Goal: Task Accomplishment & Management: Manage account settings

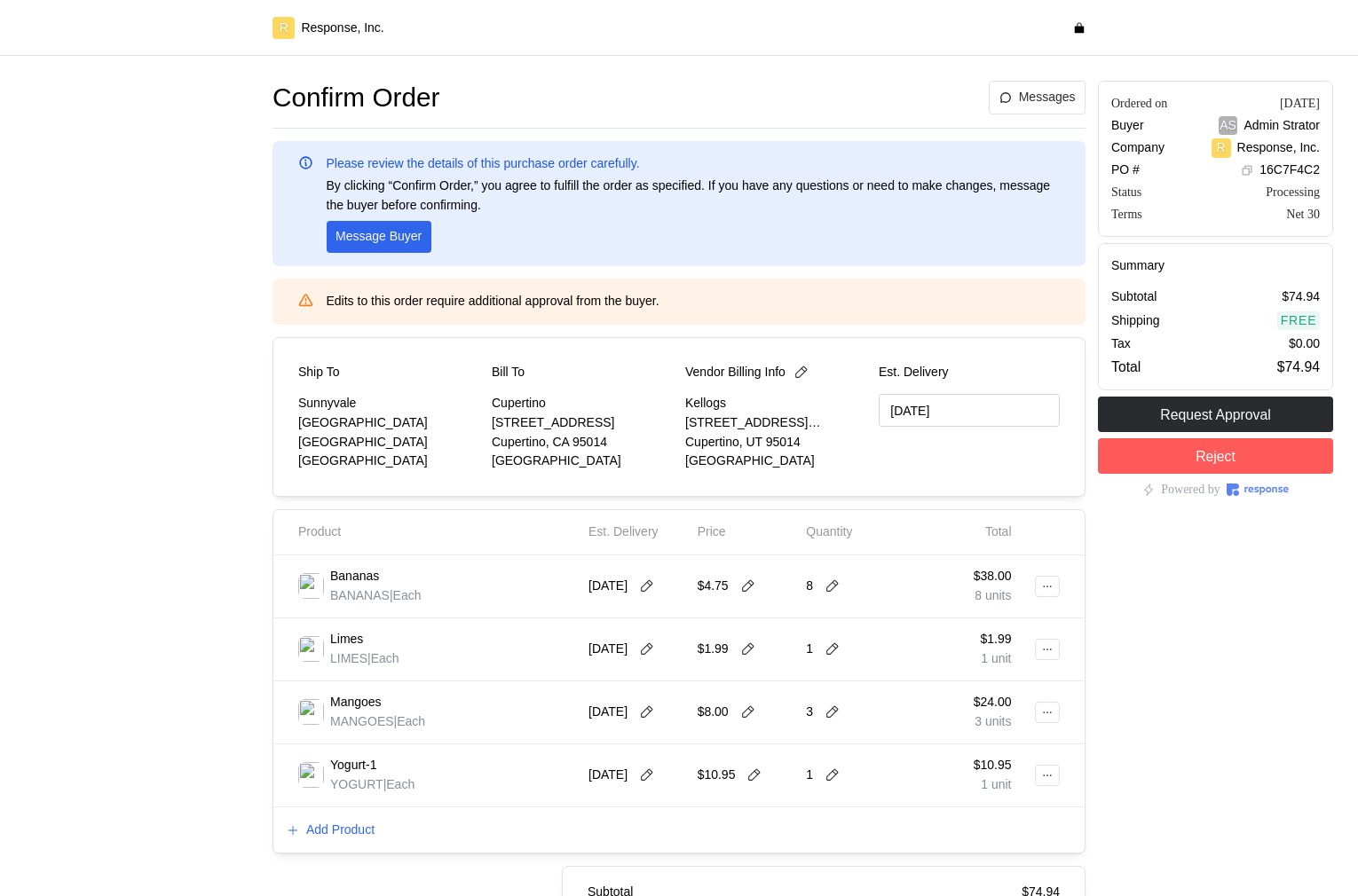
click at [422, 618] on div "Limes LIMES | Each [DATE] $1.99 1 $1.99 1 unit" at bounding box center [679, 650] width 811 height 63
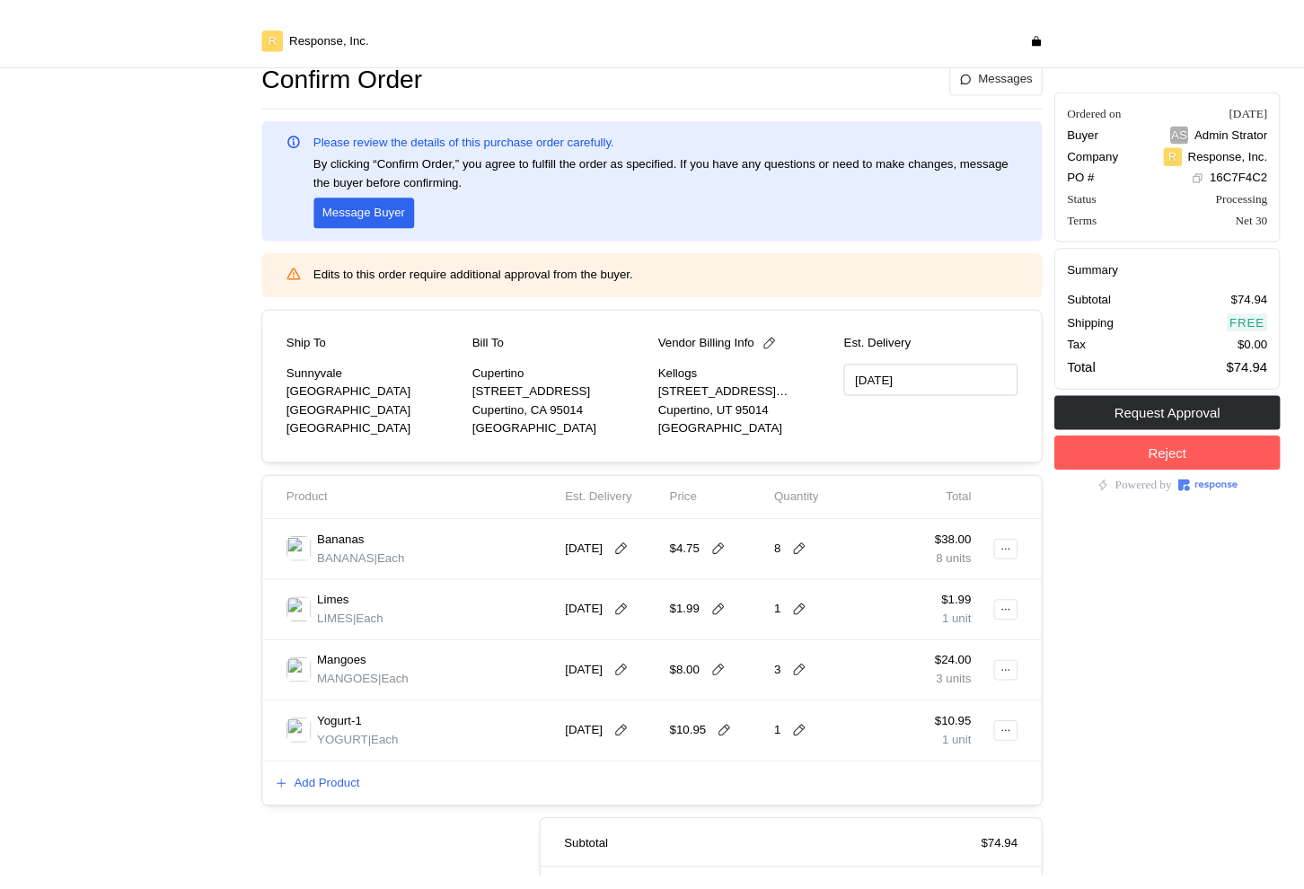
scroll to position [30, 0]
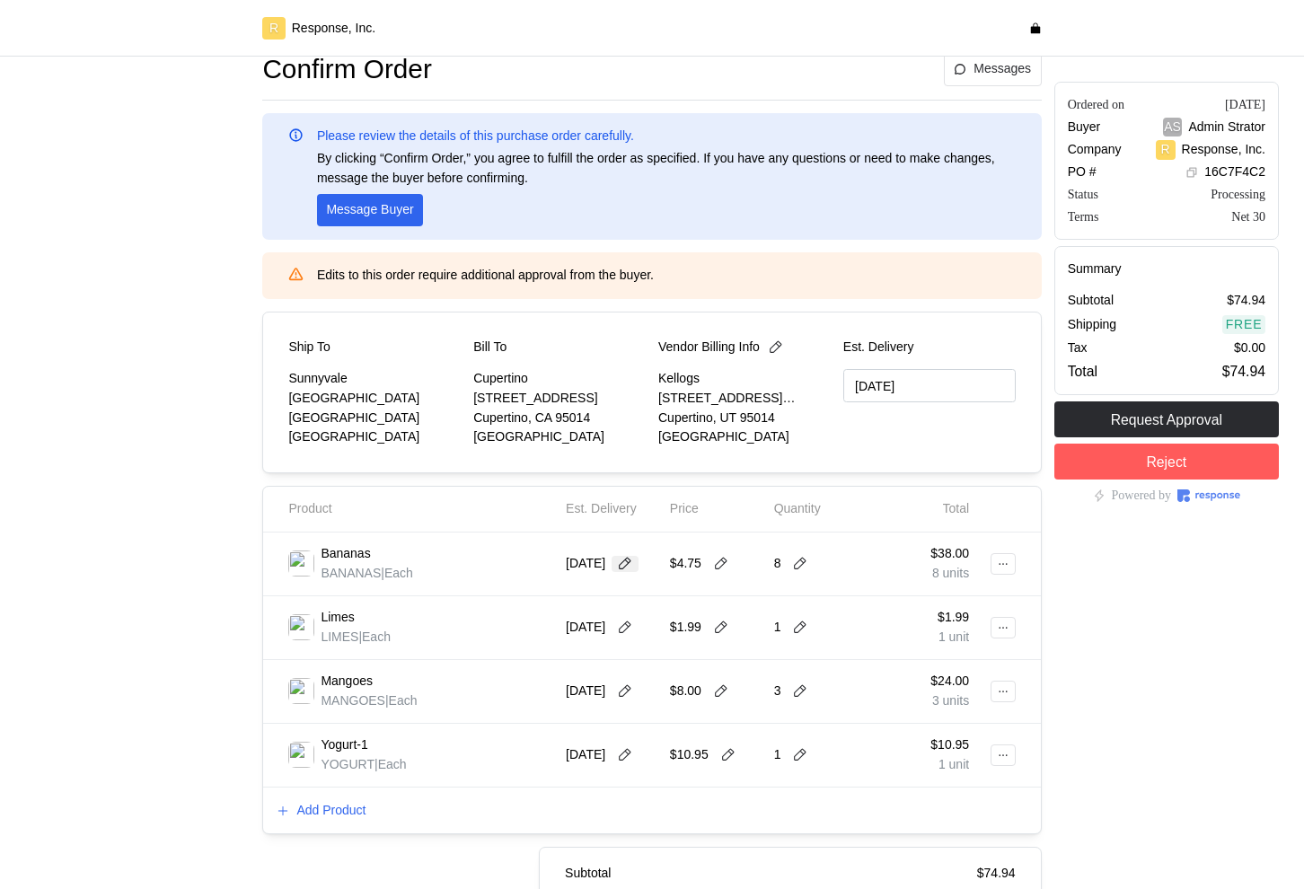
click at [638, 559] on button at bounding box center [624, 564] width 27 height 16
click at [497, 539] on div "Bananas BANANAS | Each" at bounding box center [420, 564] width 277 height 50
click at [231, 574] on div at bounding box center [137, 552] width 237 height 1013
click at [999, 568] on icon at bounding box center [1003, 564] width 13 height 13
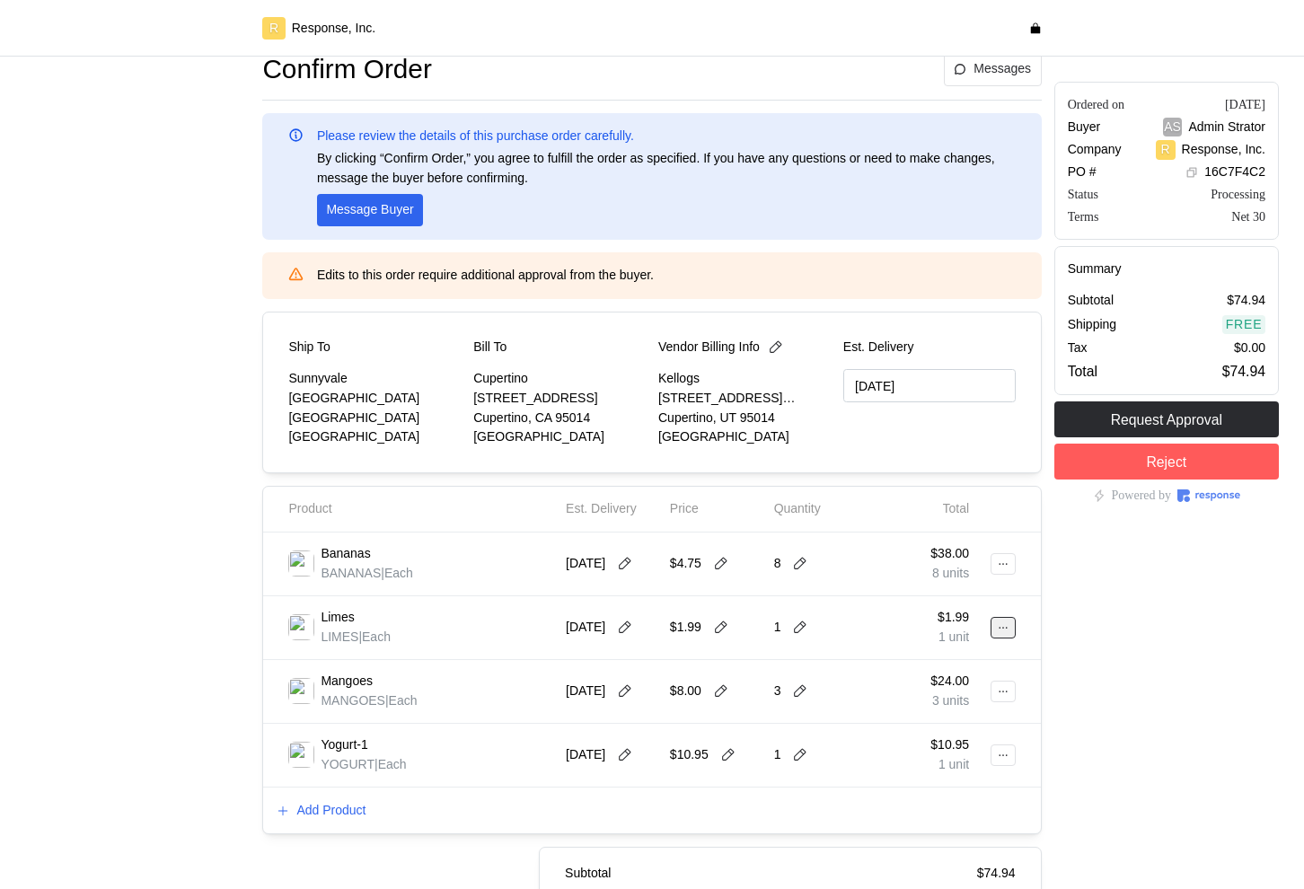
click at [998, 631] on icon at bounding box center [1003, 627] width 13 height 13
click at [924, 666] on p "Edit" at bounding box center [944, 665] width 115 height 20
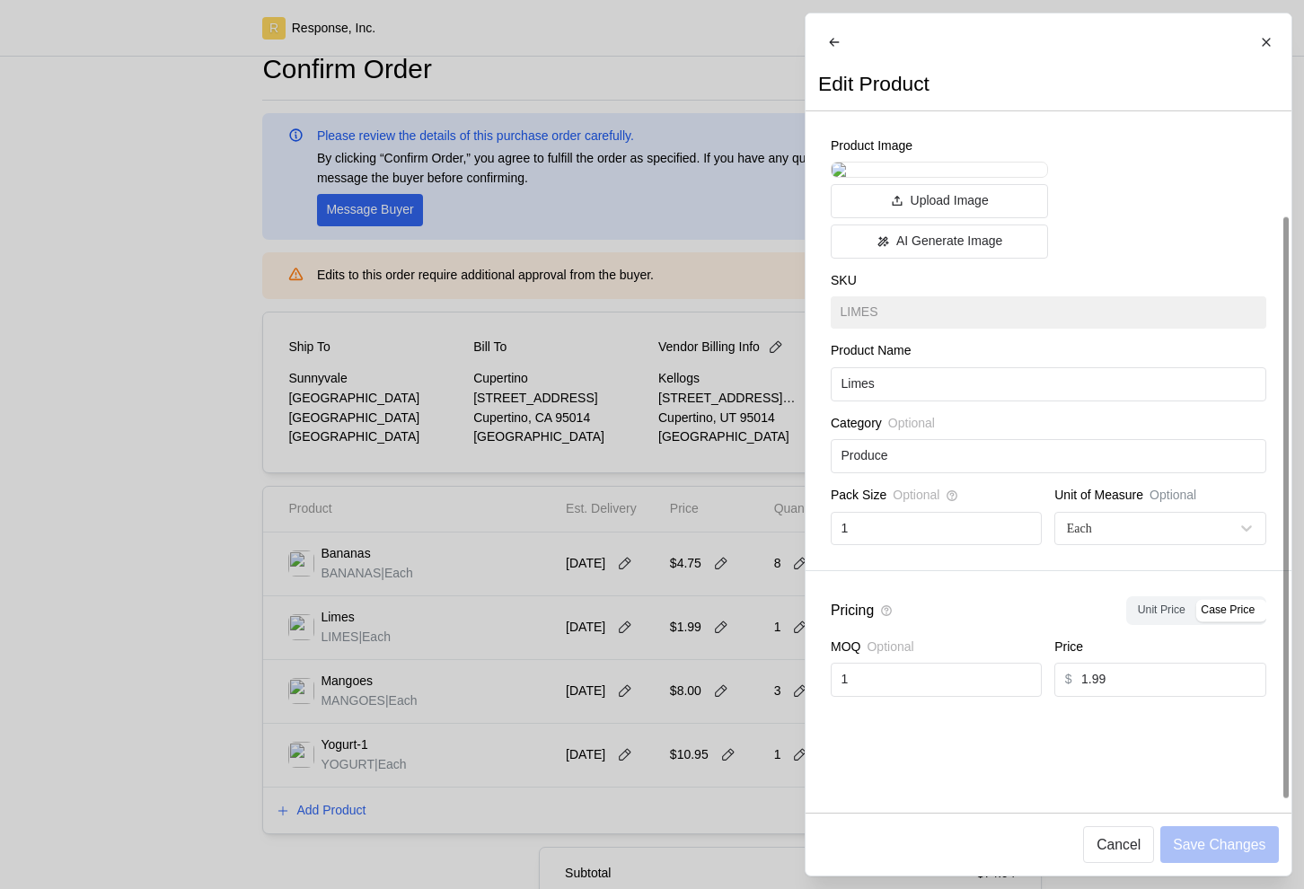
scroll to position [123, 0]
click at [423, 669] on div at bounding box center [652, 444] width 1304 height 889
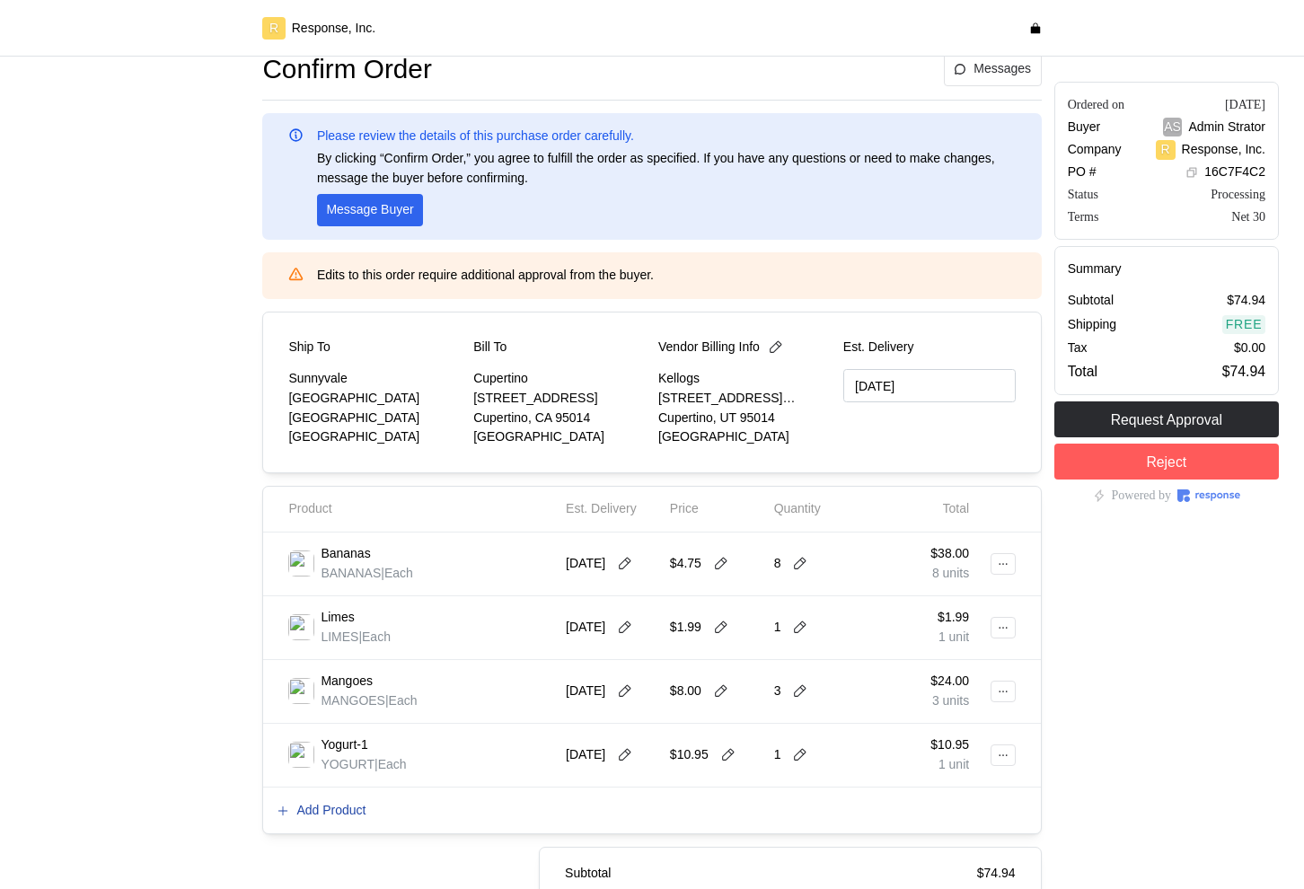
click at [337, 818] on p "Add Product" at bounding box center [330, 811] width 69 height 20
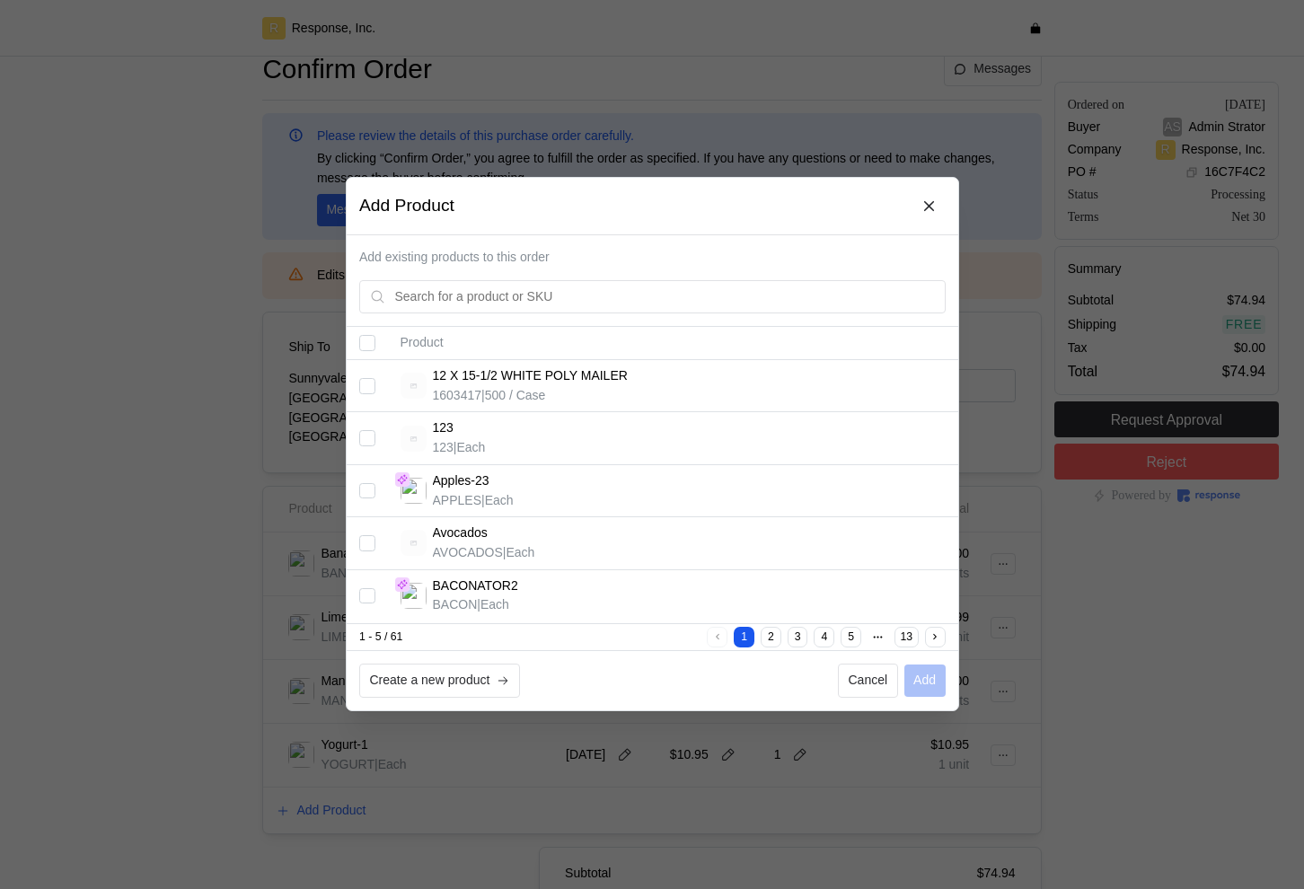
click at [761, 638] on button "2" at bounding box center [771, 638] width 21 height 21
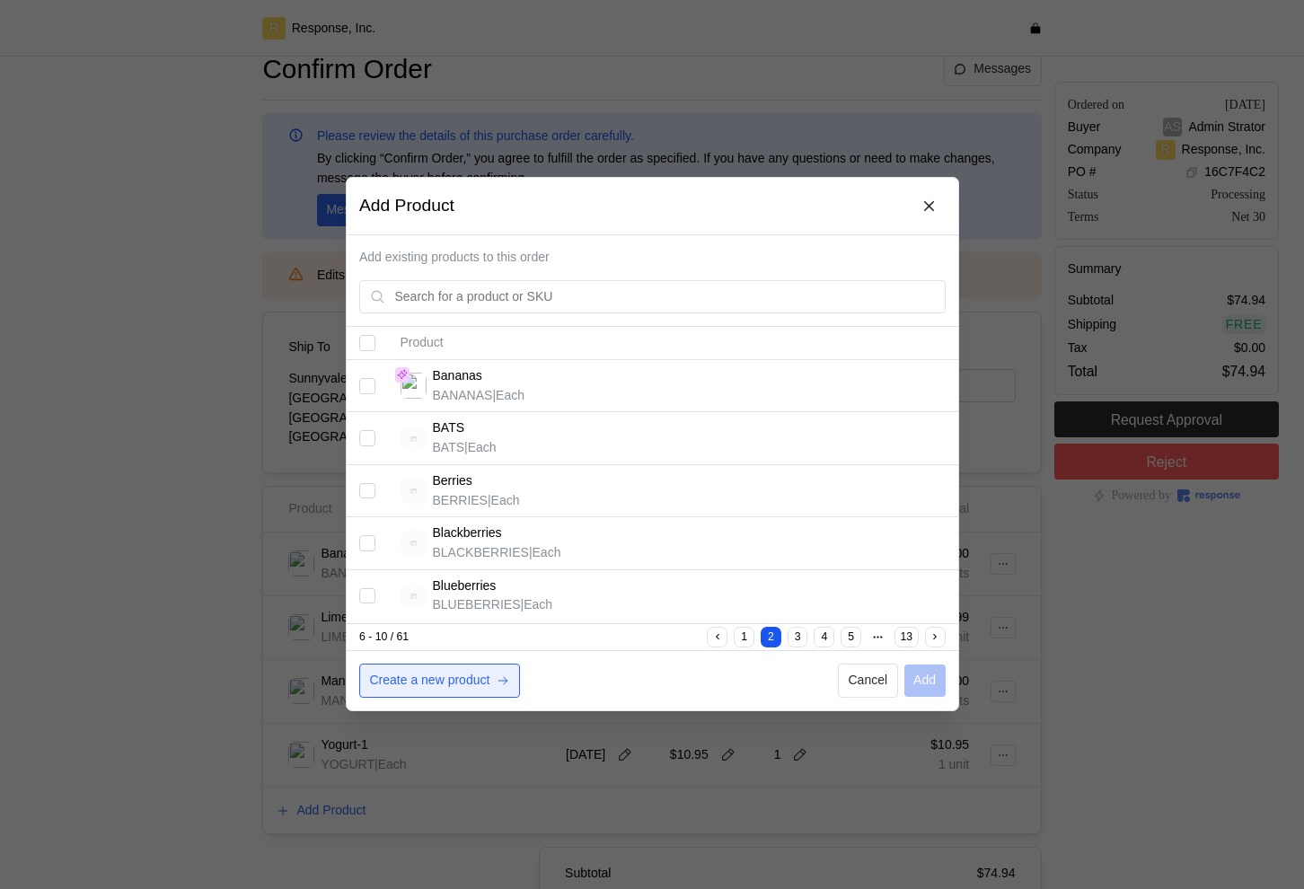
click at [476, 668] on button "Create a new product" at bounding box center [439, 681] width 161 height 34
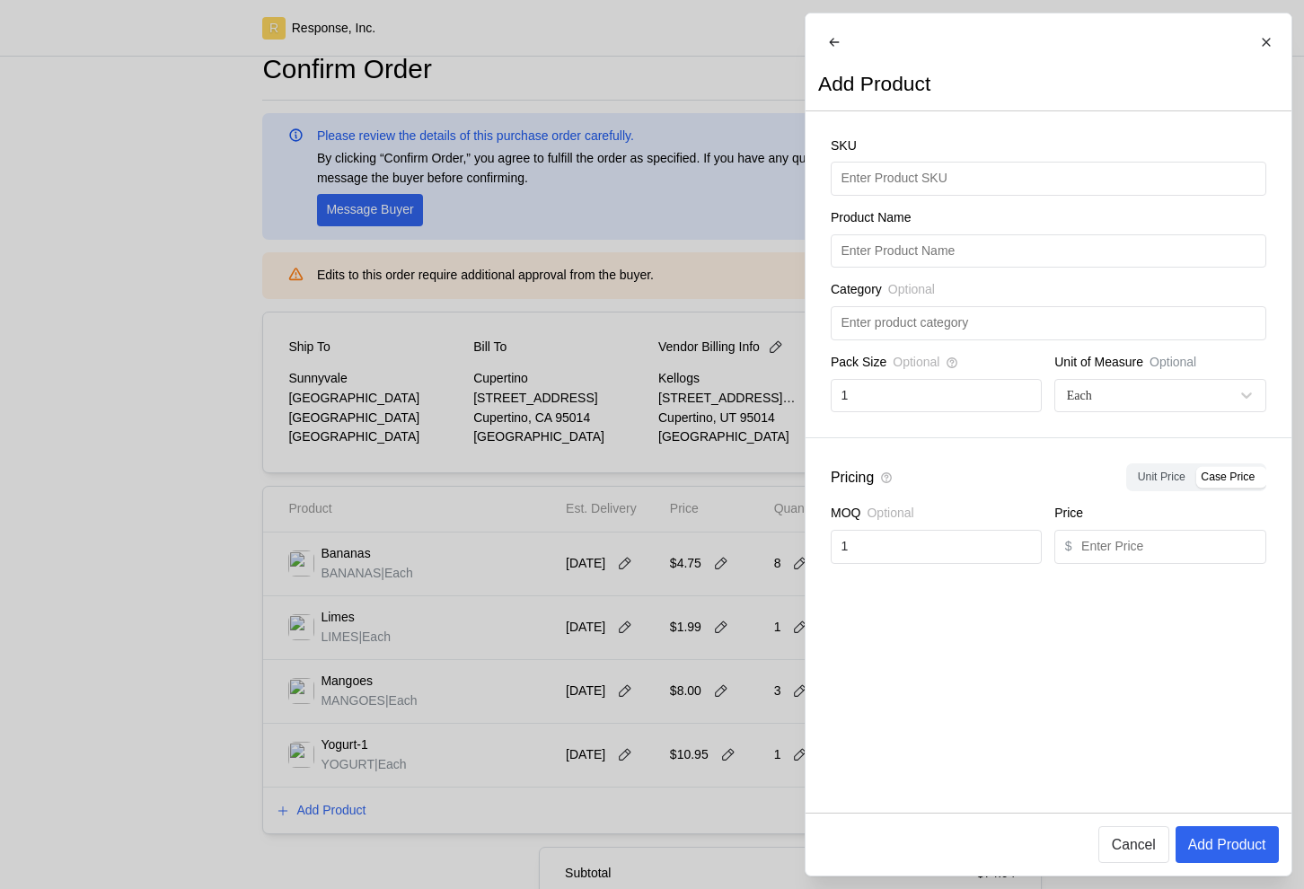
click at [503, 599] on div at bounding box center [652, 444] width 1304 height 889
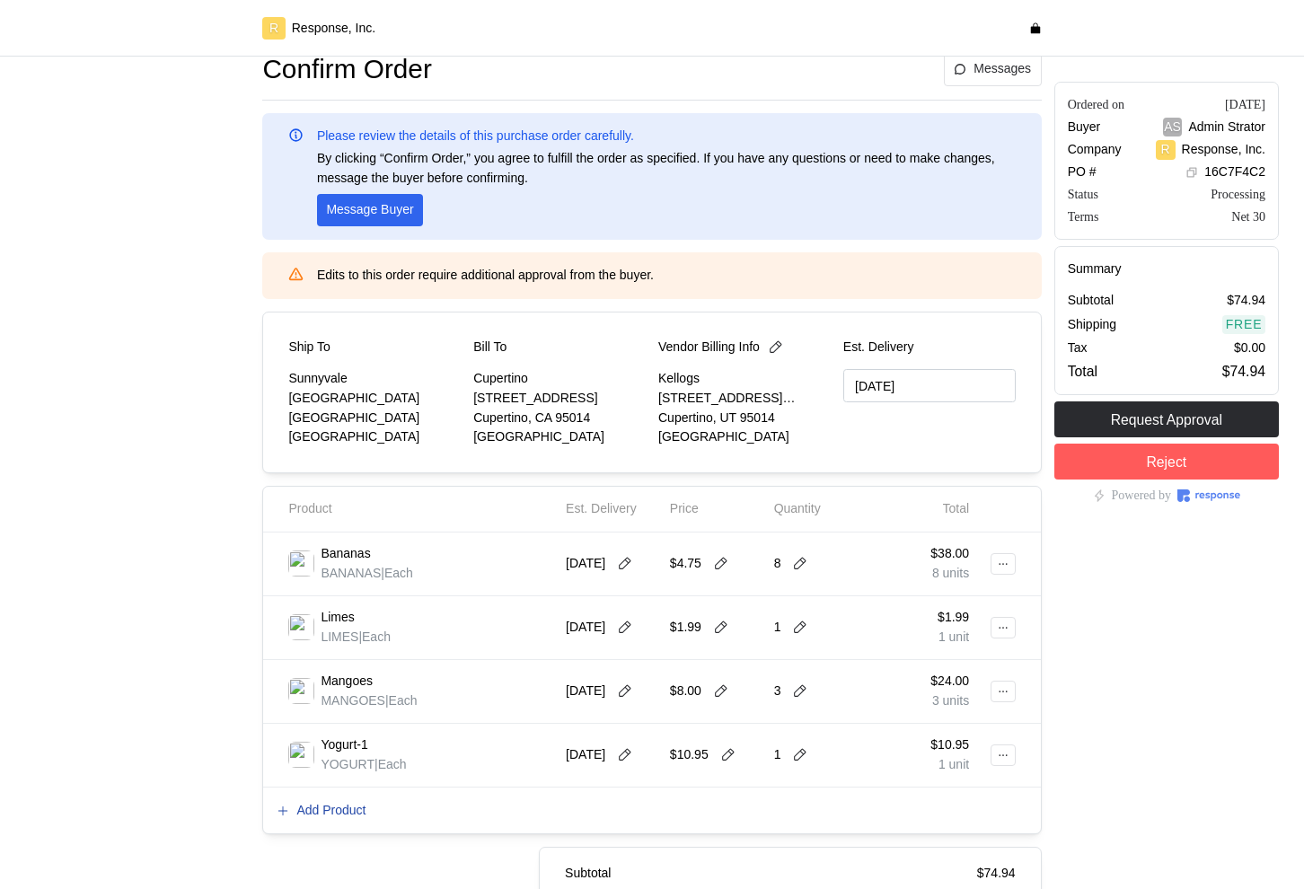
click at [329, 808] on p "Add Product" at bounding box center [330, 811] width 69 height 20
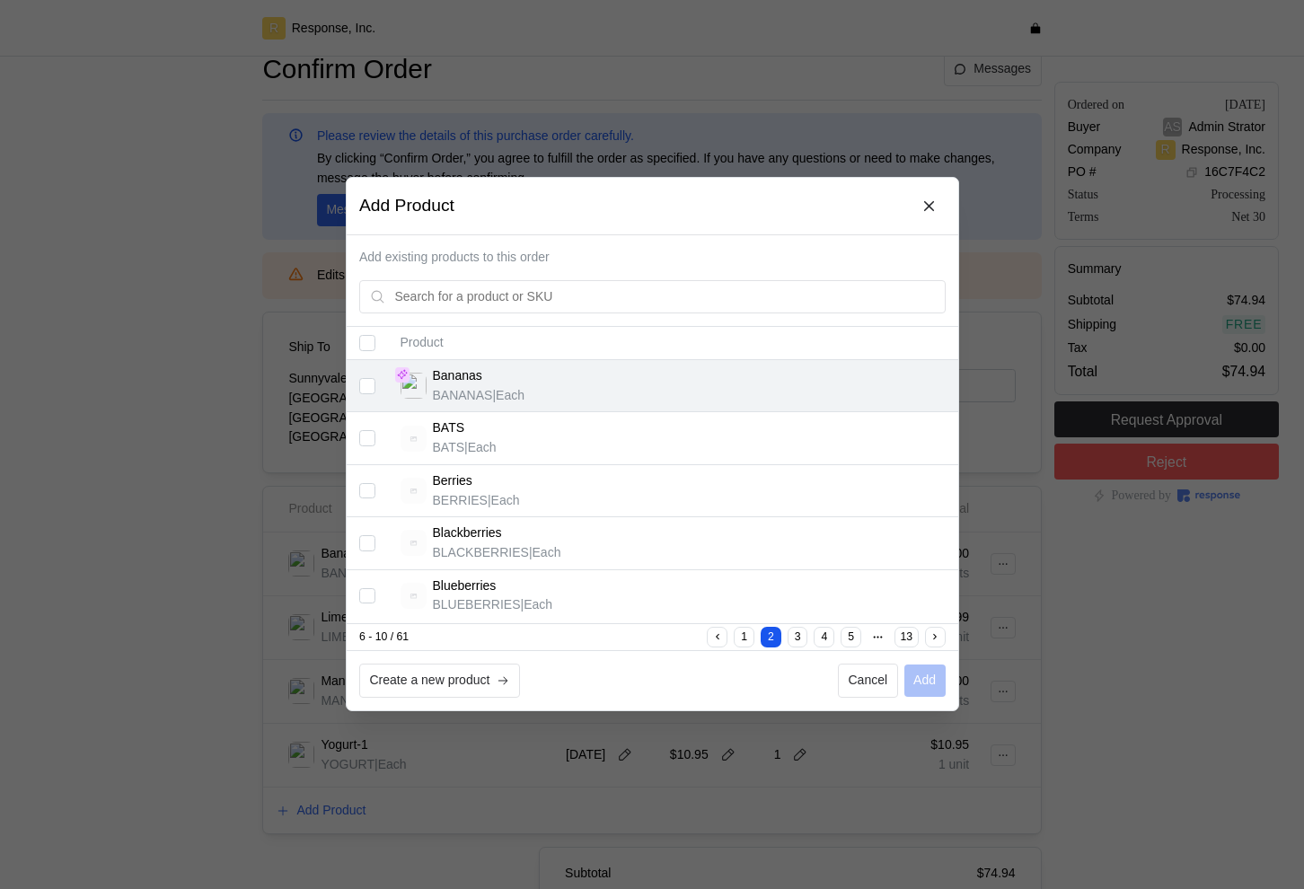
click at [367, 389] on input "Select record 1" at bounding box center [367, 386] width 16 height 16
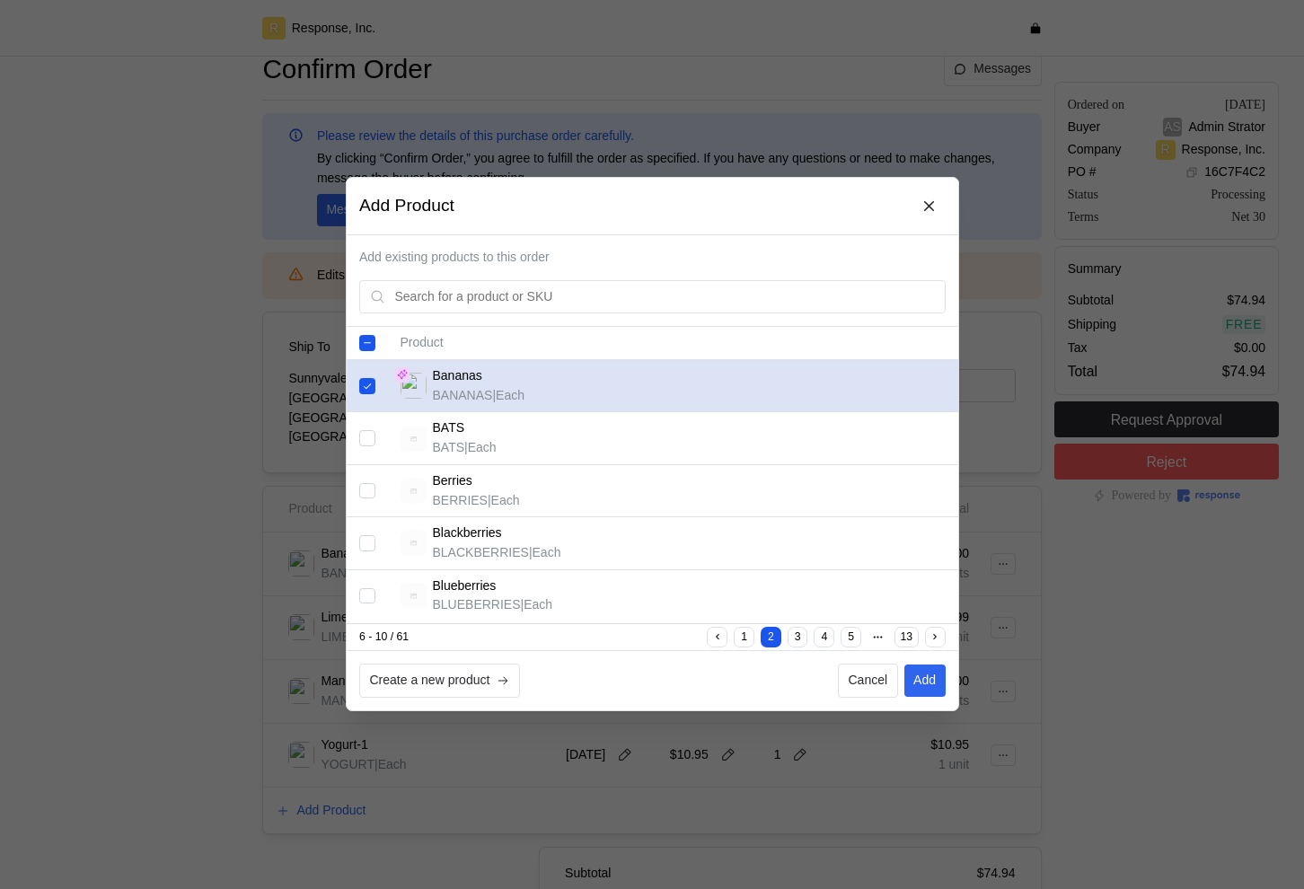
click at [367, 389] on input "Select record 1" at bounding box center [367, 386] width 16 height 16
checkbox input "false"
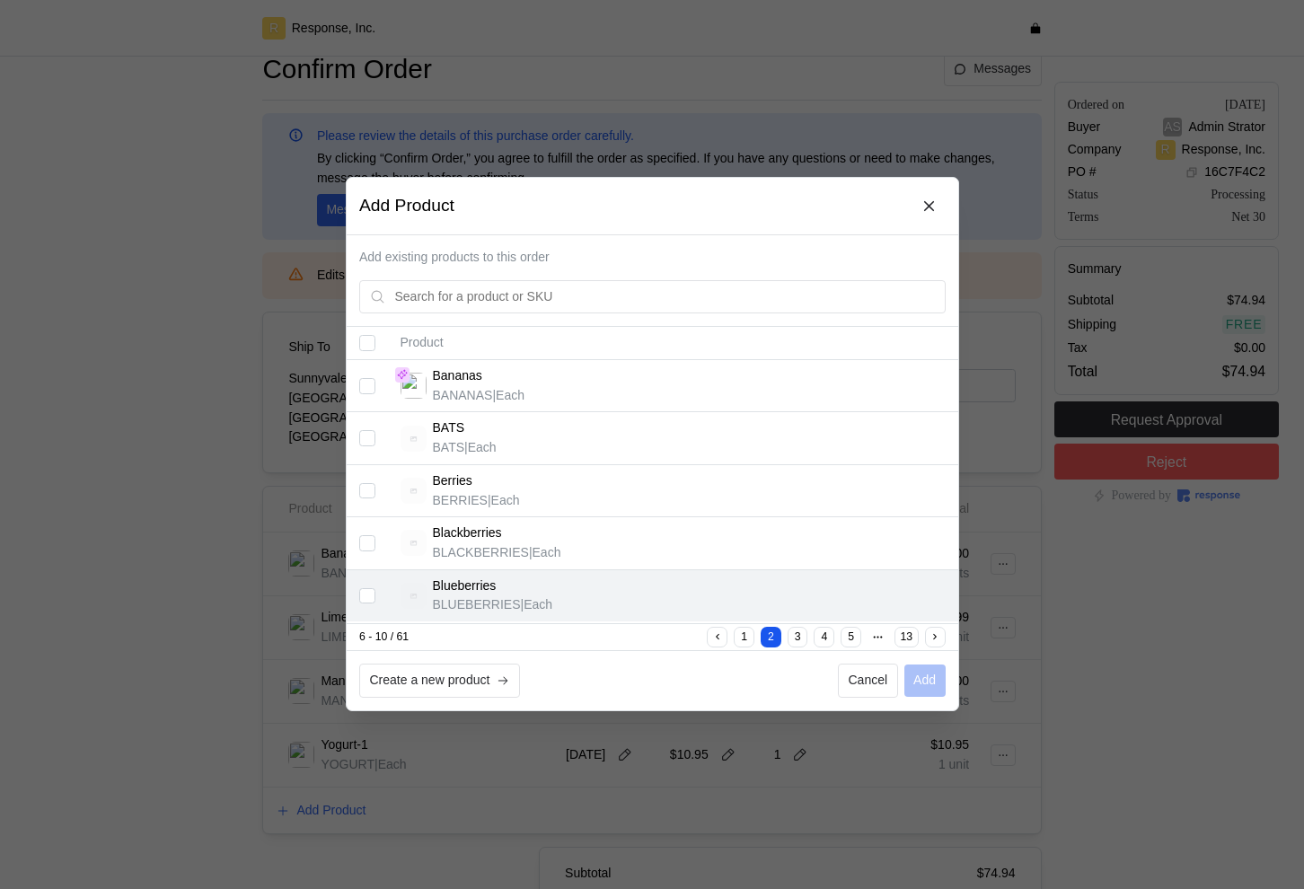
click at [372, 597] on input "Select record 5" at bounding box center [367, 596] width 16 height 16
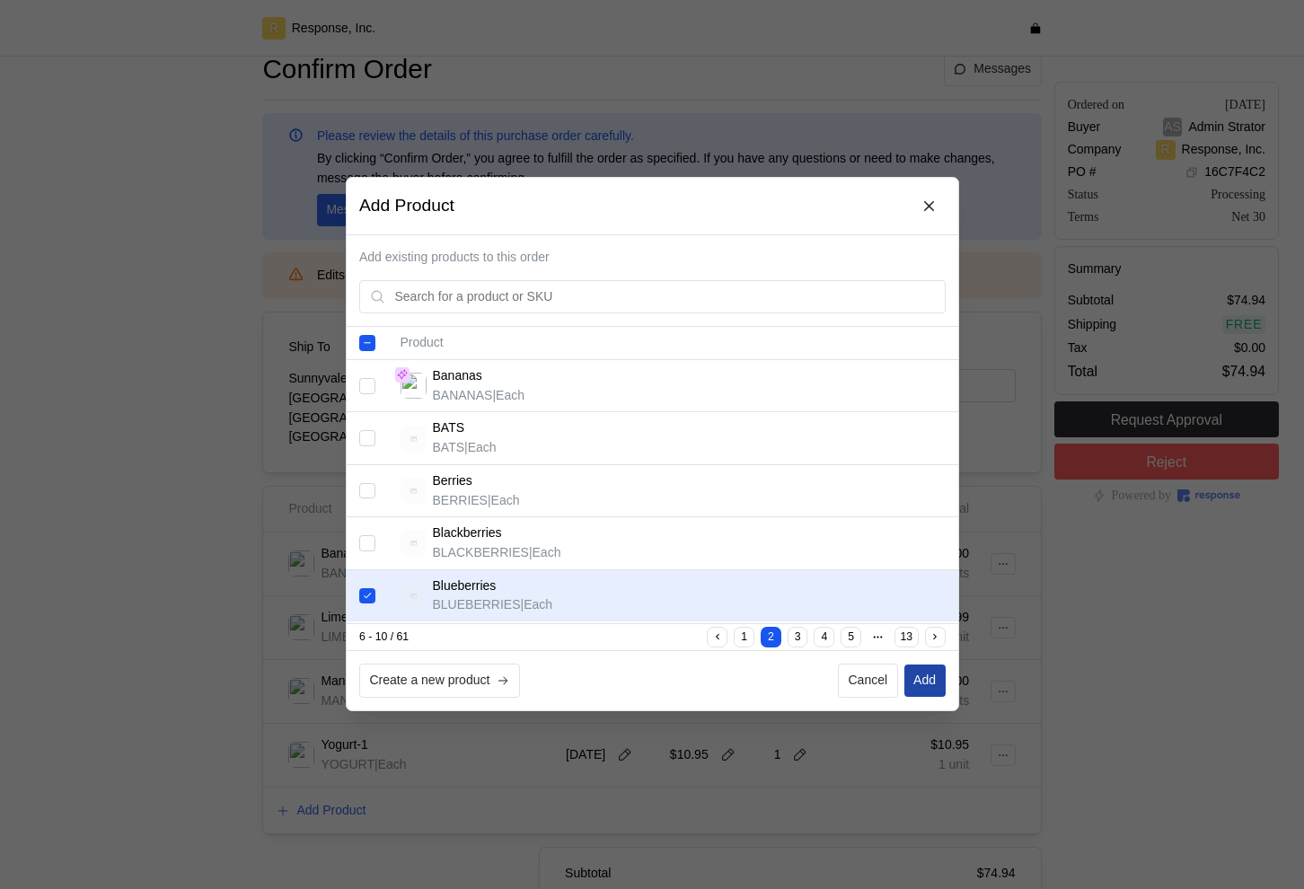
click at [934, 680] on p "Add" at bounding box center [924, 682] width 22 height 20
checkbox input "false"
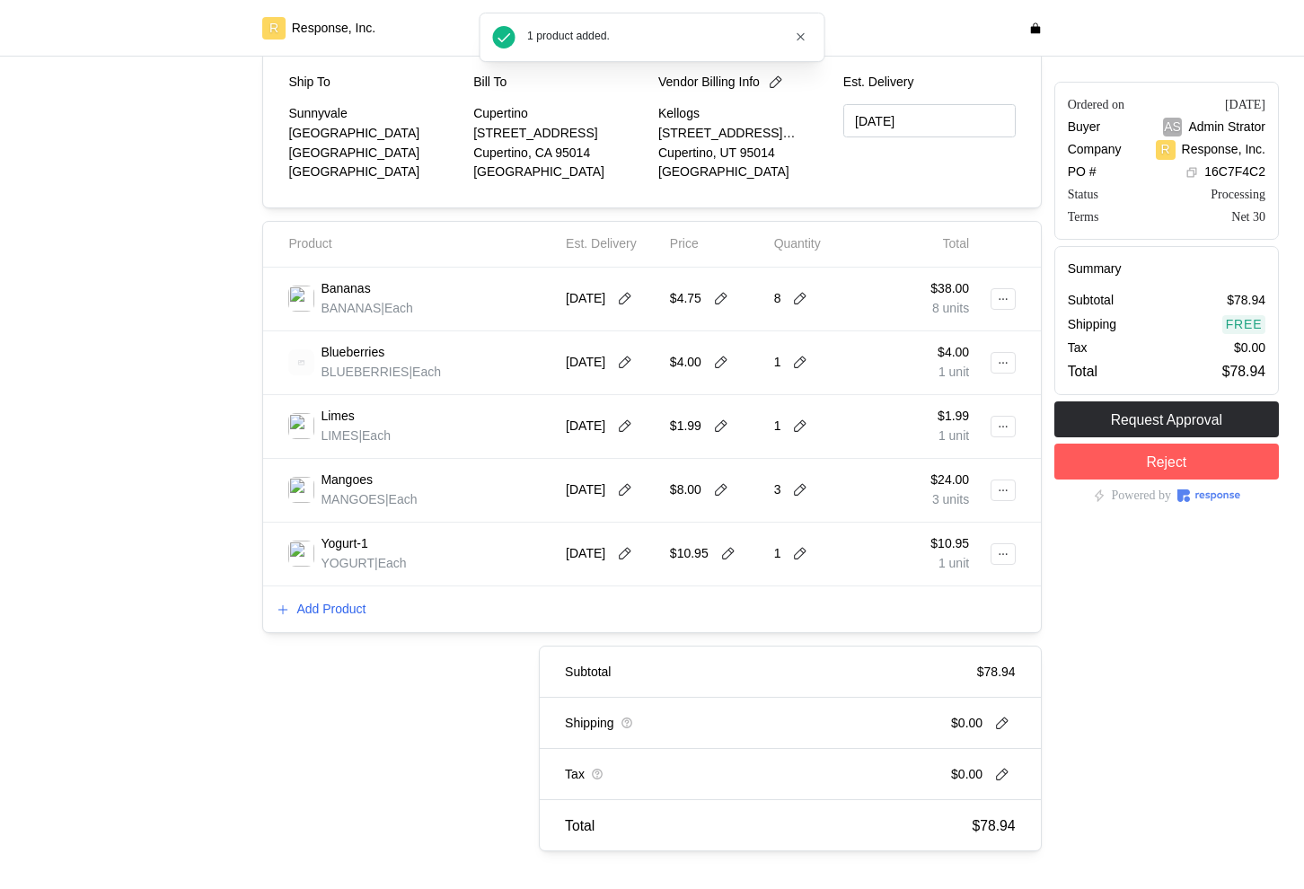
scroll to position [318, 0]
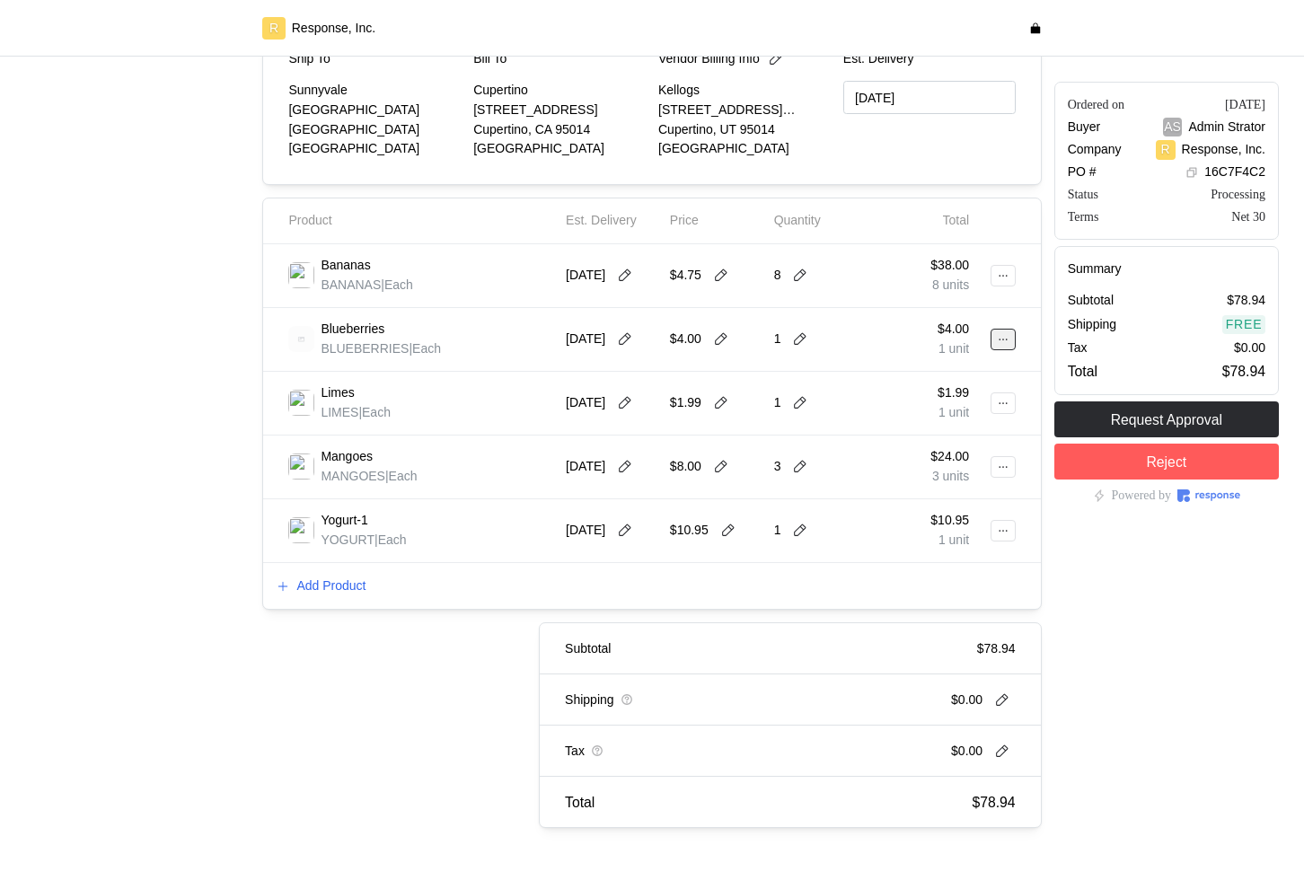
click at [999, 342] on icon at bounding box center [1003, 339] width 13 height 13
click at [910, 381] on p "Edit" at bounding box center [944, 377] width 115 height 20
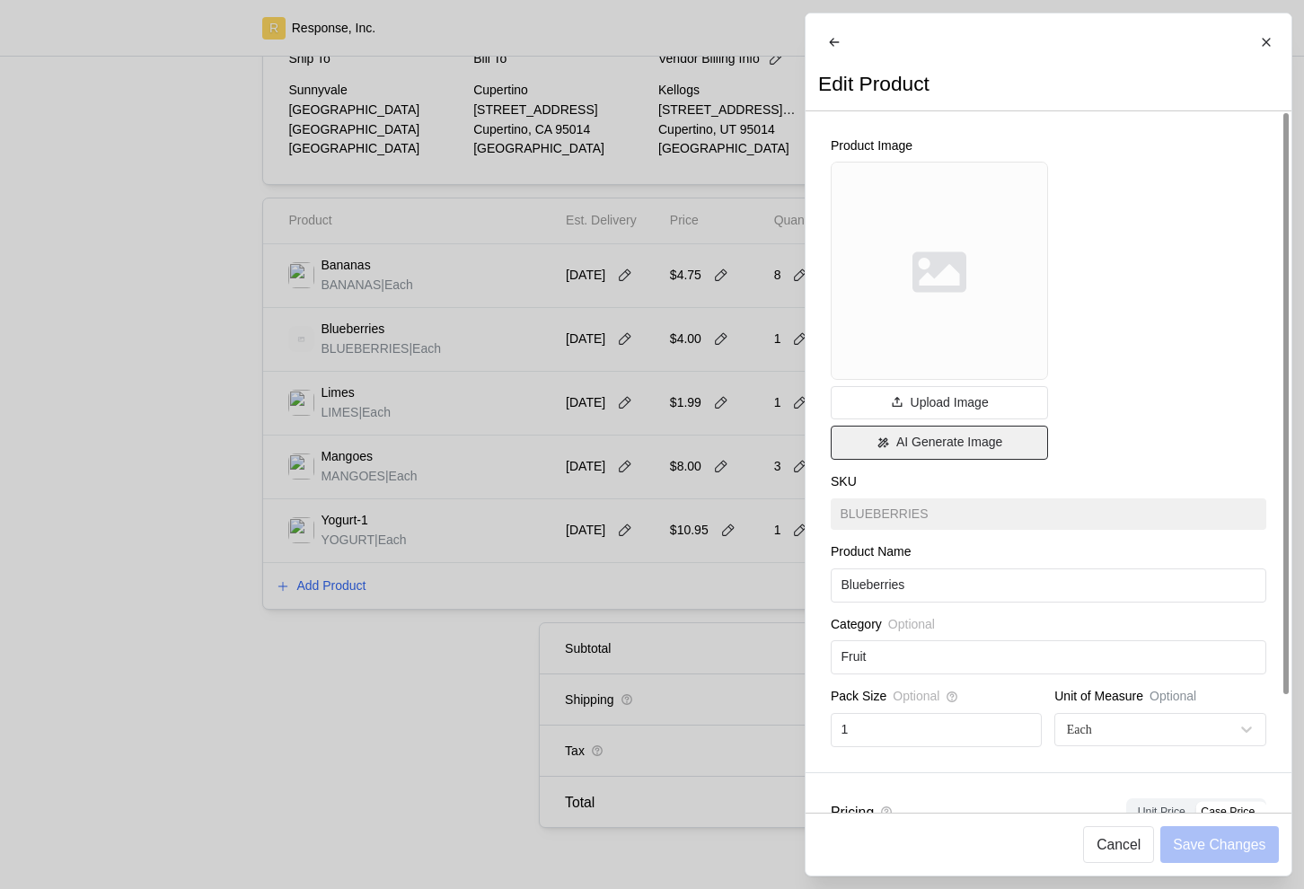
click at [924, 452] on p "AI Generate Image" at bounding box center [948, 443] width 106 height 20
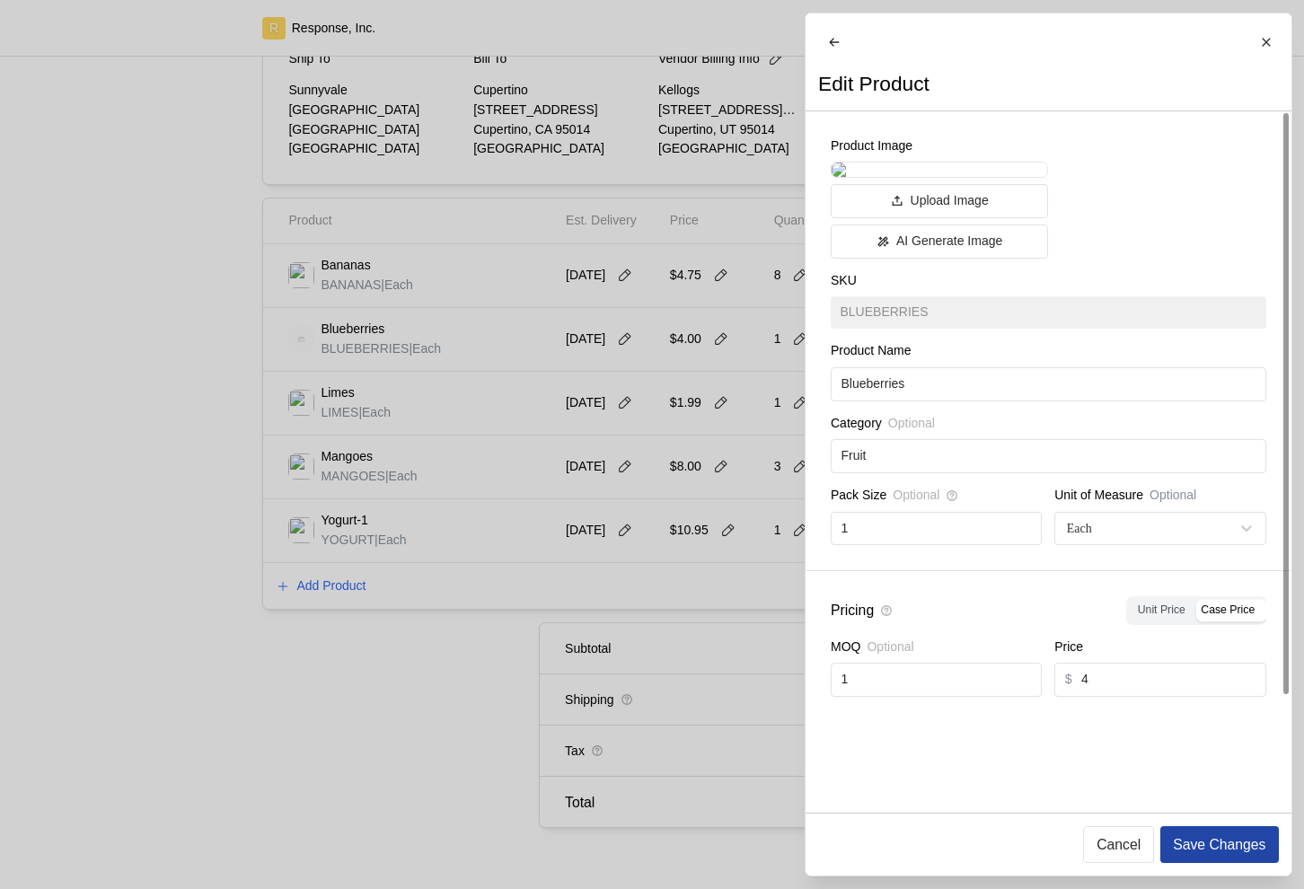
click at [1216, 849] on p "Save Changes" at bounding box center [1219, 844] width 92 height 22
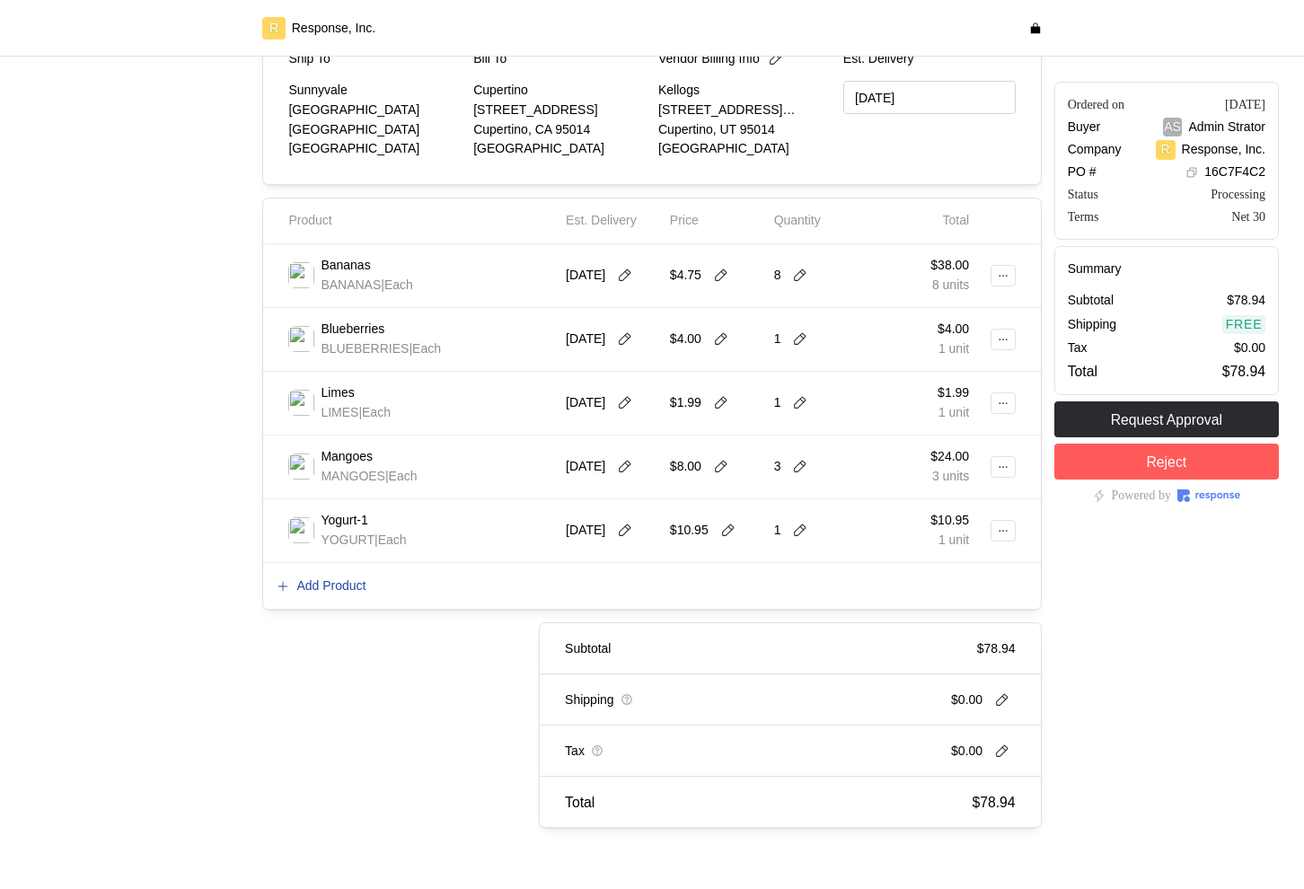
click at [328, 586] on p "Add Product" at bounding box center [330, 586] width 69 height 20
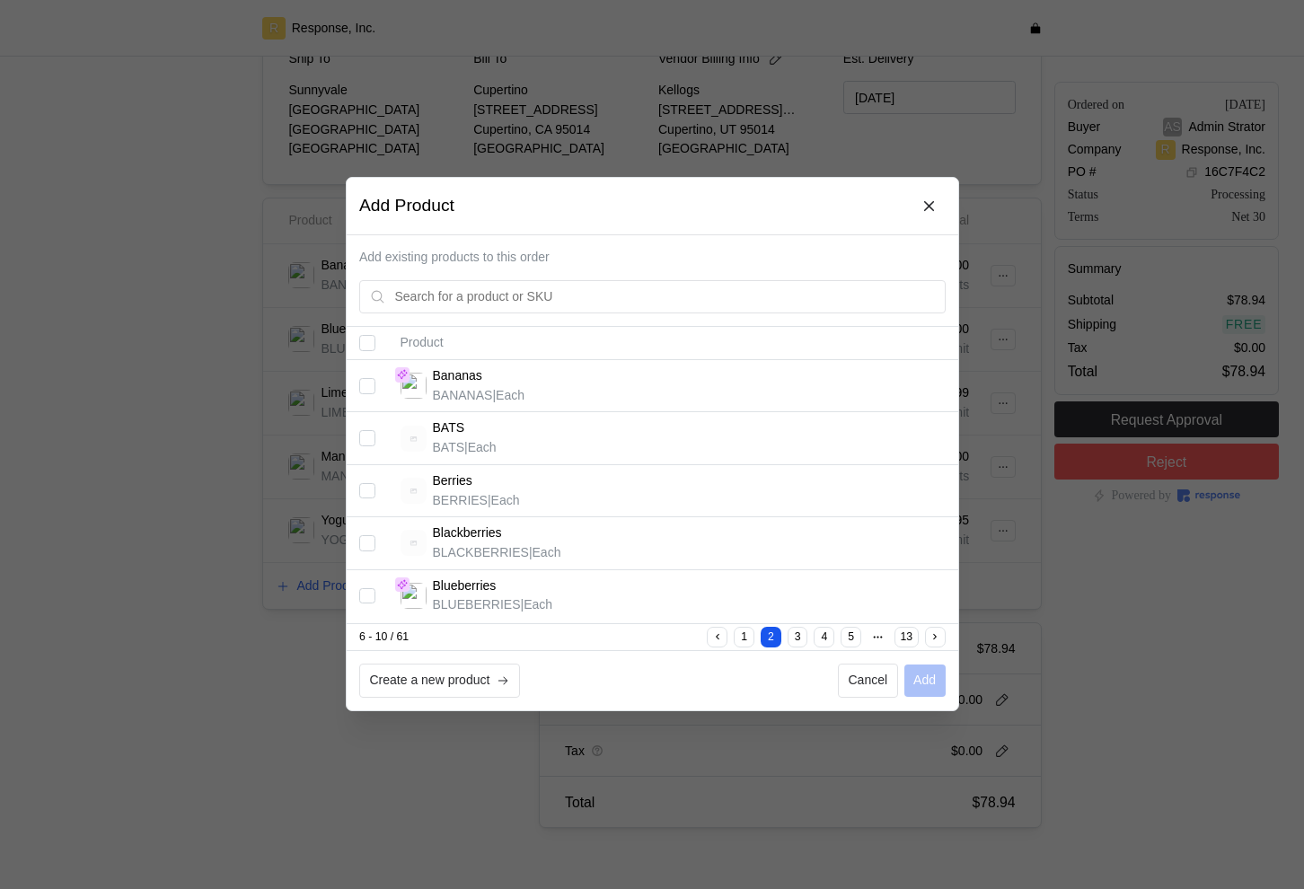
click at [852, 636] on button "5" at bounding box center [850, 638] width 21 height 21
click at [916, 210] on button at bounding box center [928, 205] width 31 height 31
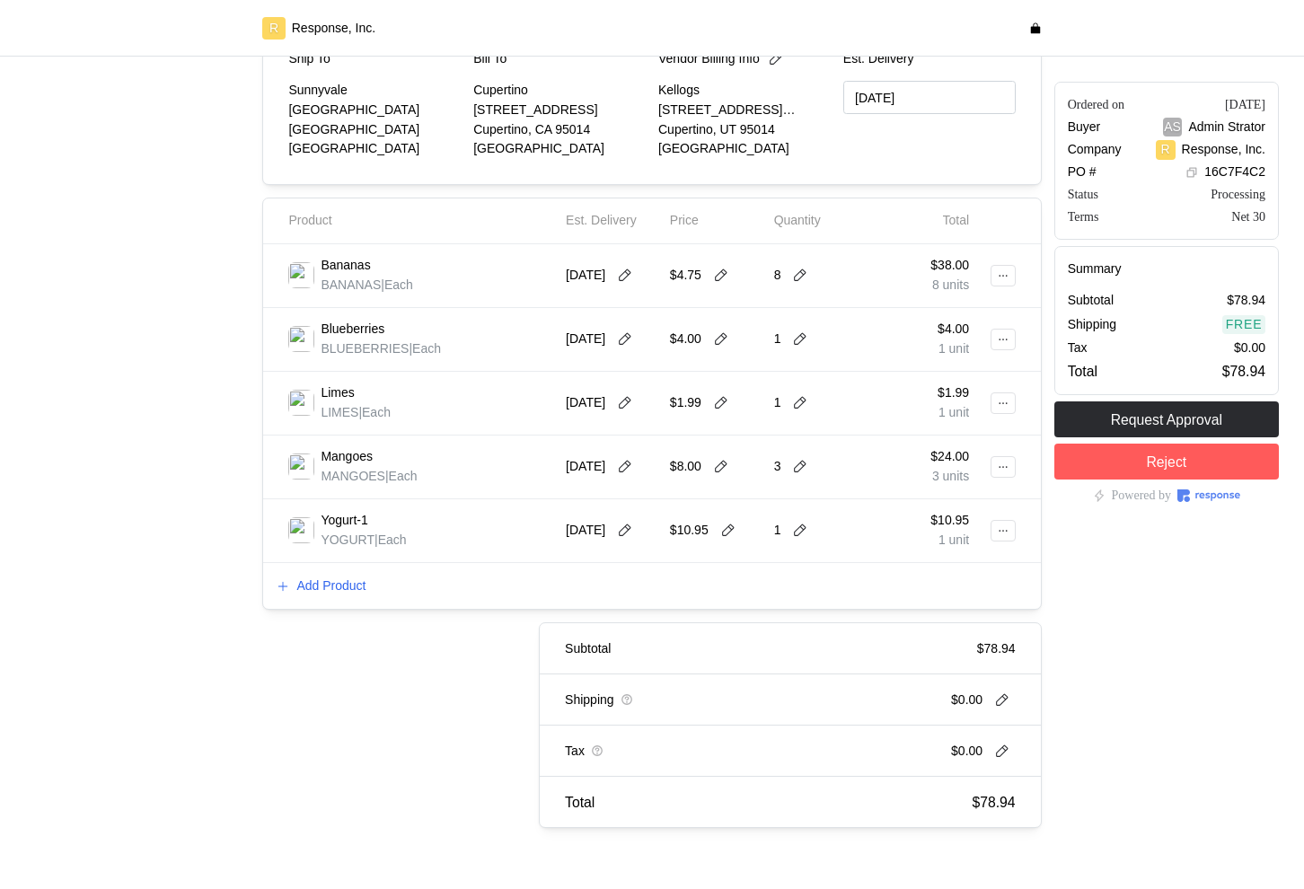
click at [402, 745] on div "Subtotal $78.94 Shipping $0.00 Tax $0.00 Total $78.94" at bounding box center [639, 725] width 804 height 206
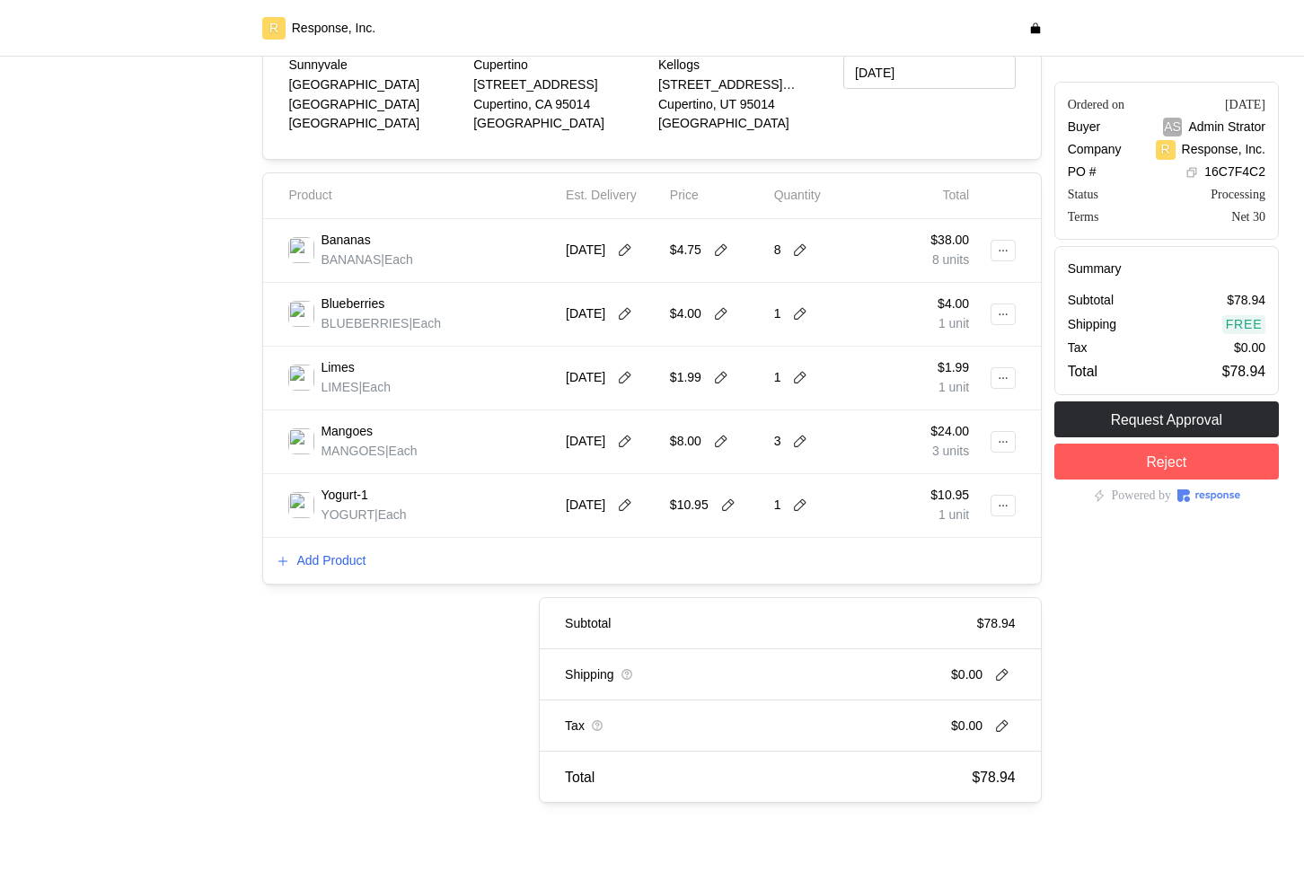
scroll to position [357, 0]
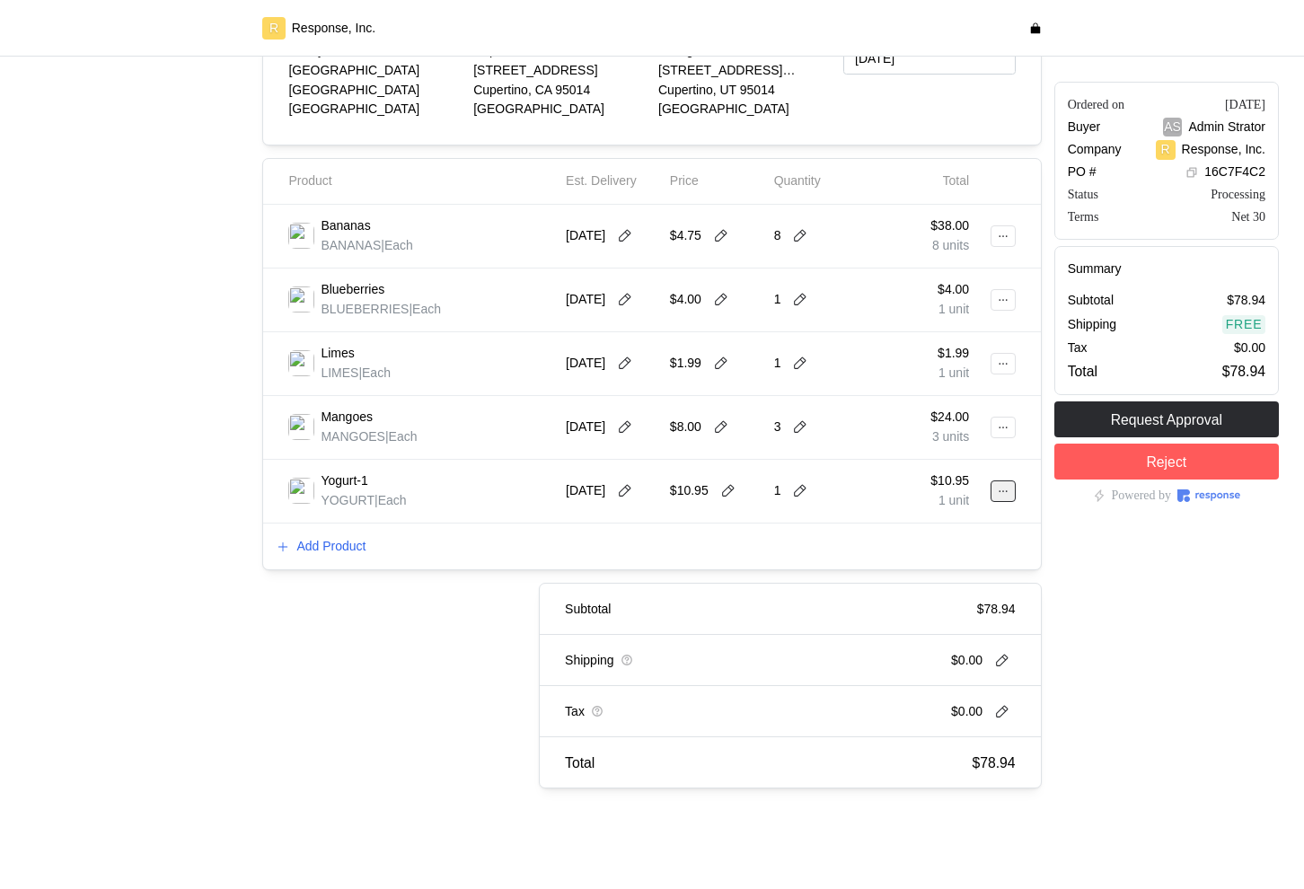
click at [1007, 494] on icon at bounding box center [1003, 491] width 13 height 13
click at [929, 561] on p "Delete" at bounding box center [944, 560] width 115 height 20
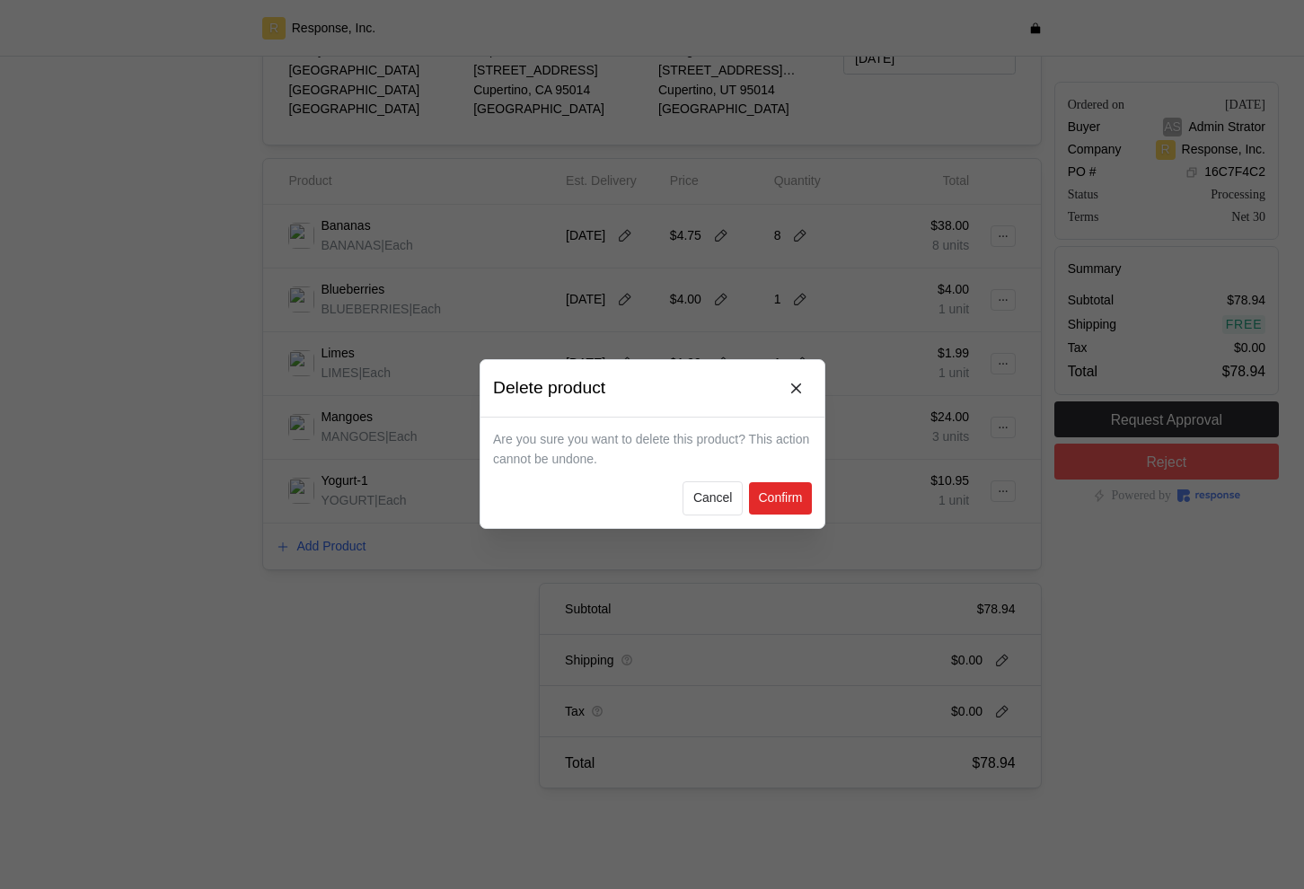
click at [777, 497] on p "Confirm" at bounding box center [780, 499] width 44 height 20
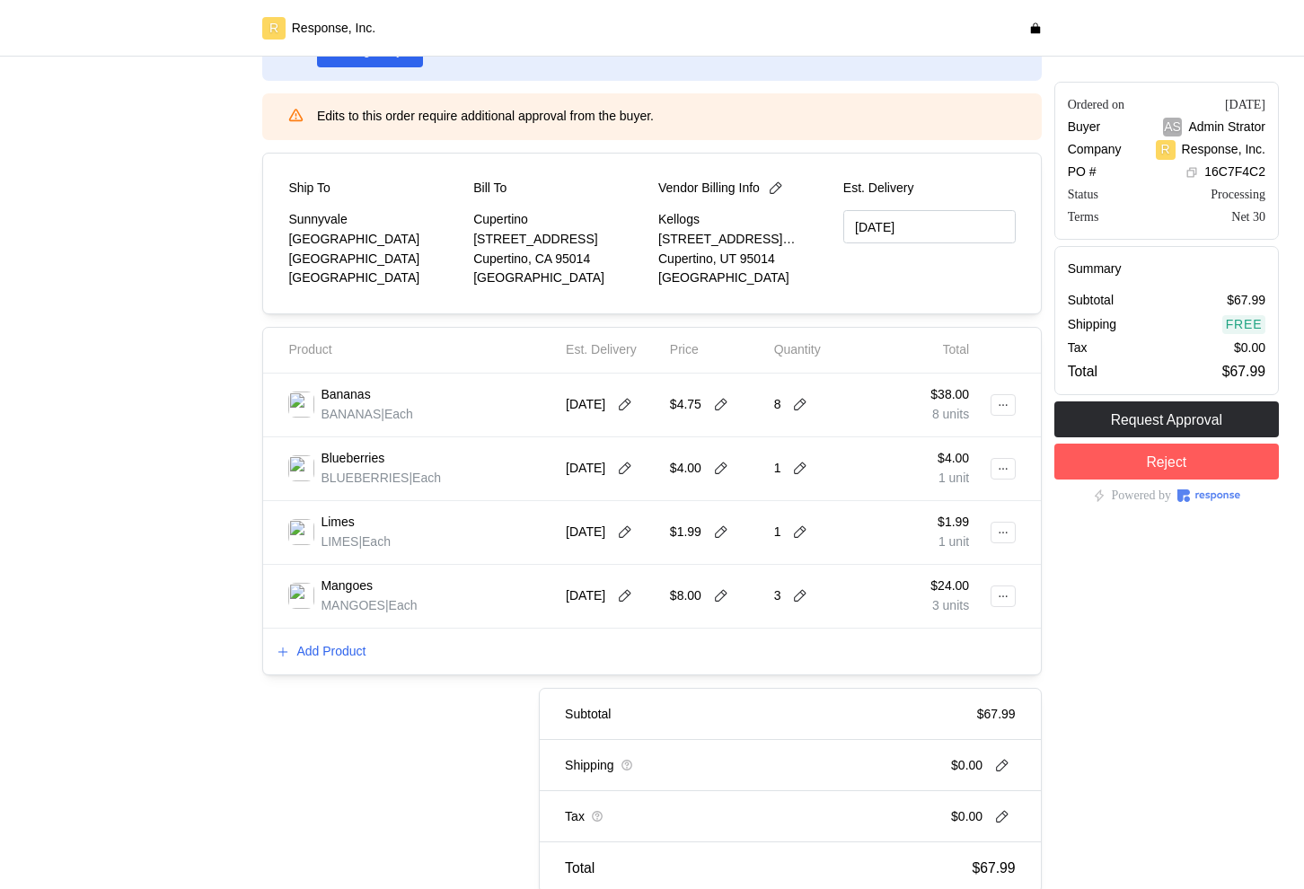
scroll to position [216, 0]
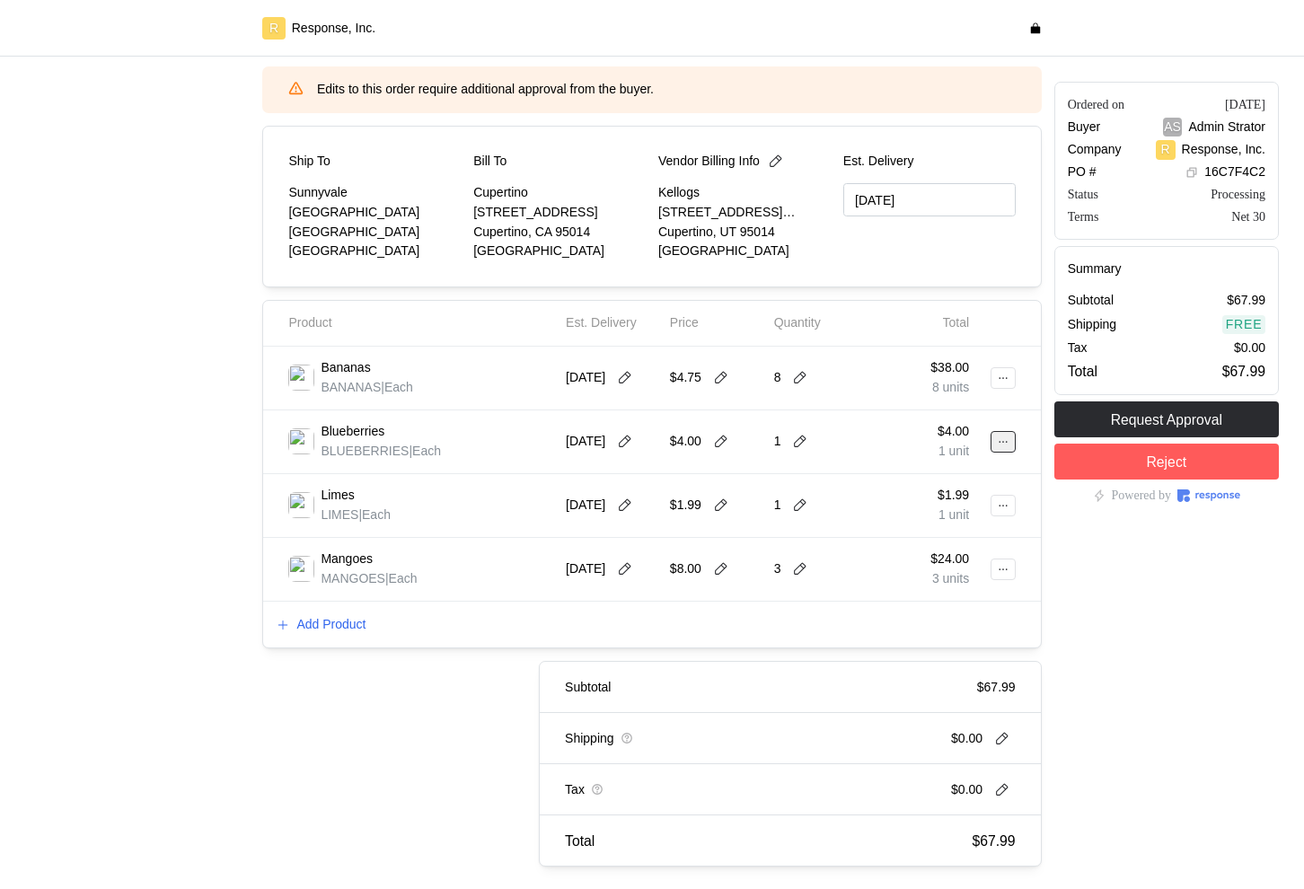
click at [999, 434] on button at bounding box center [1002, 442] width 25 height 22
click at [926, 470] on p "Edit" at bounding box center [944, 480] width 115 height 20
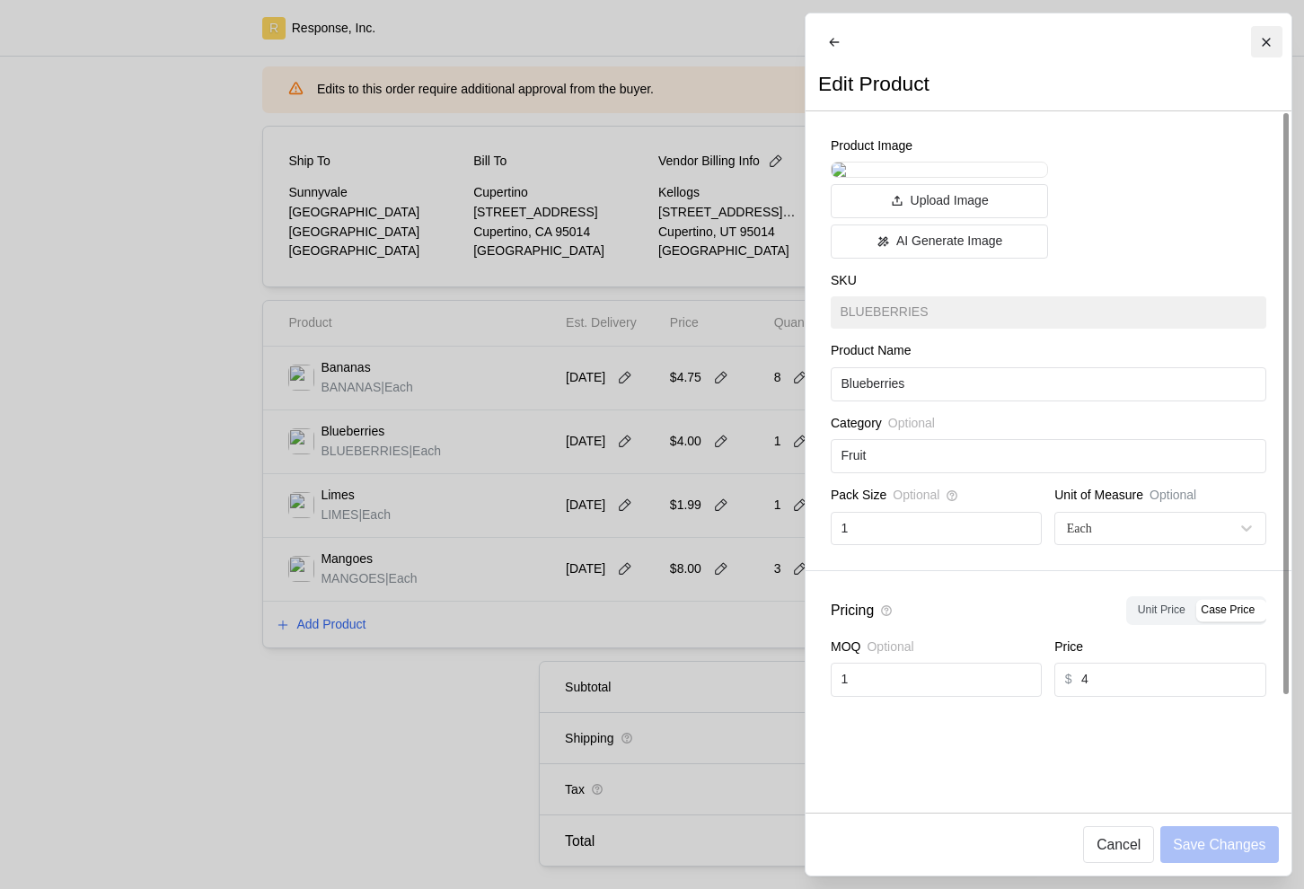
click at [1265, 40] on icon at bounding box center [1266, 42] width 13 height 13
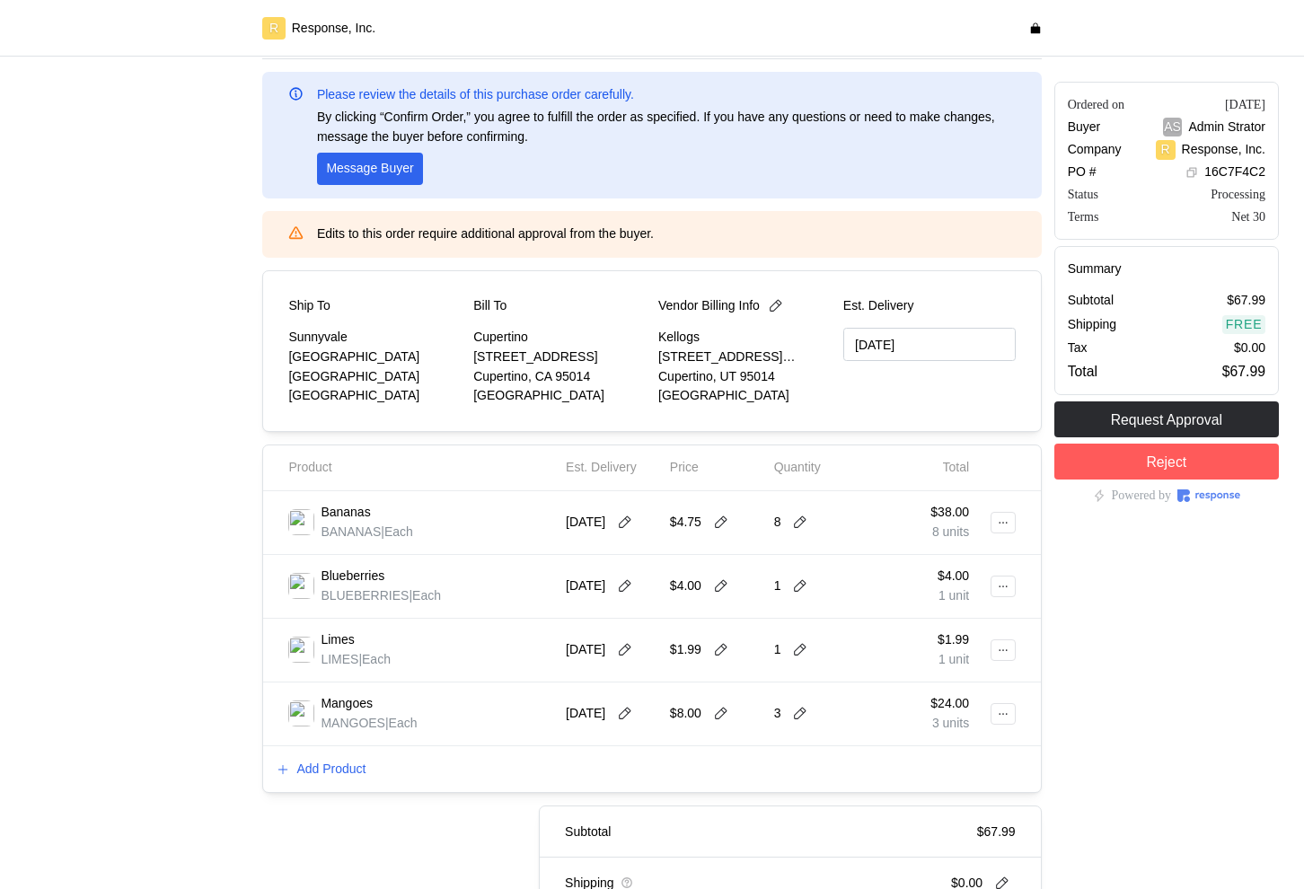
scroll to position [186, 0]
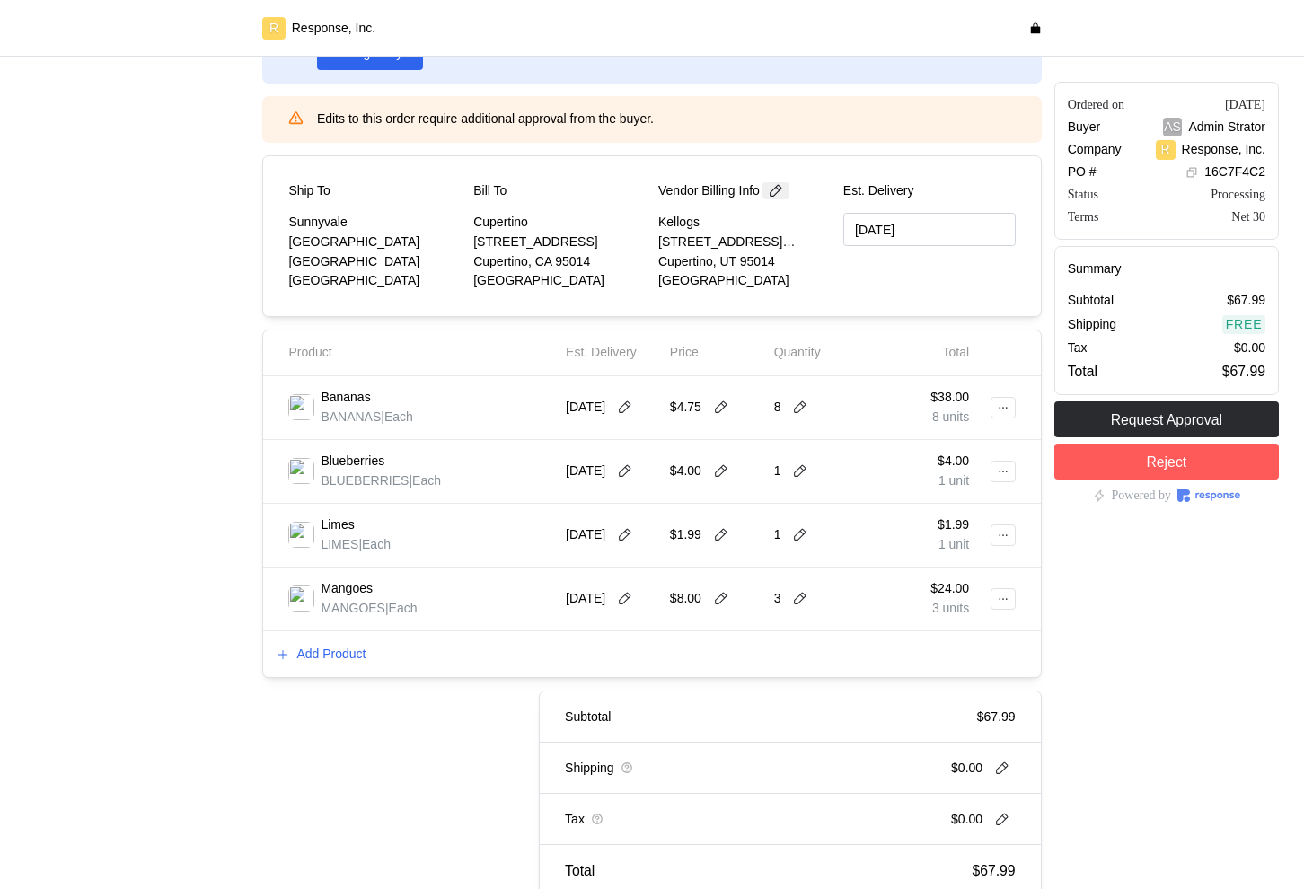
click at [784, 193] on icon at bounding box center [776, 191] width 16 height 16
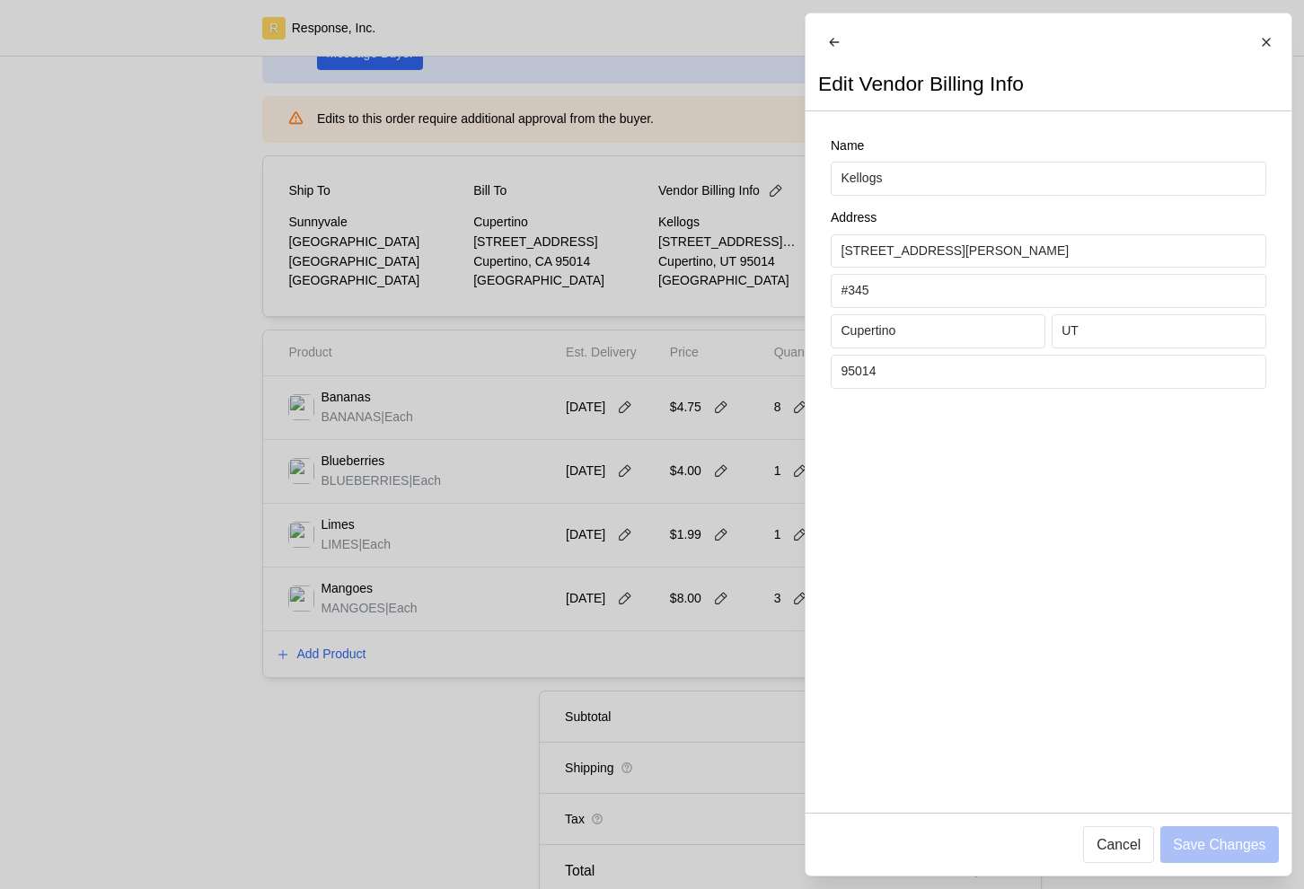
click at [729, 295] on div at bounding box center [652, 444] width 1304 height 889
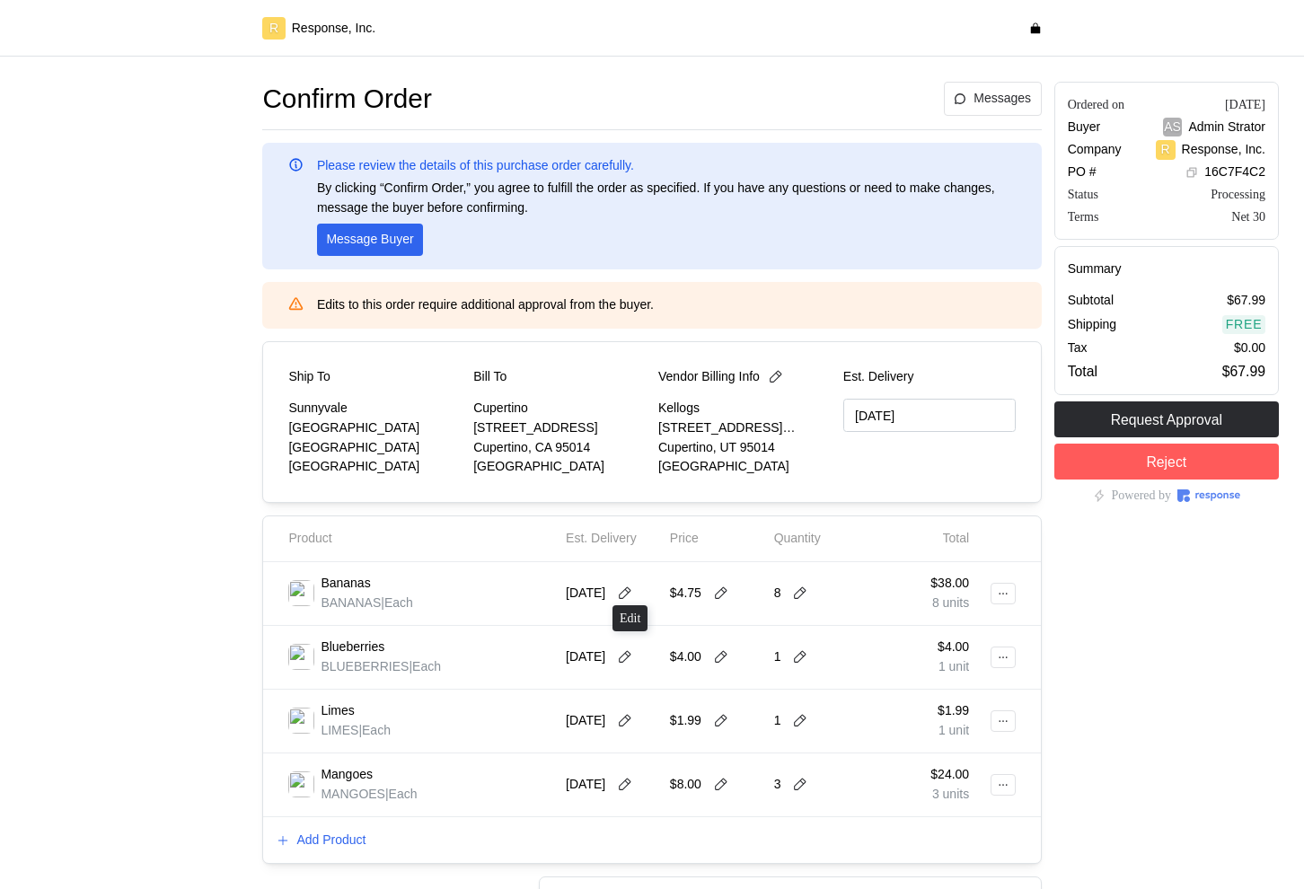
scroll to position [180, 0]
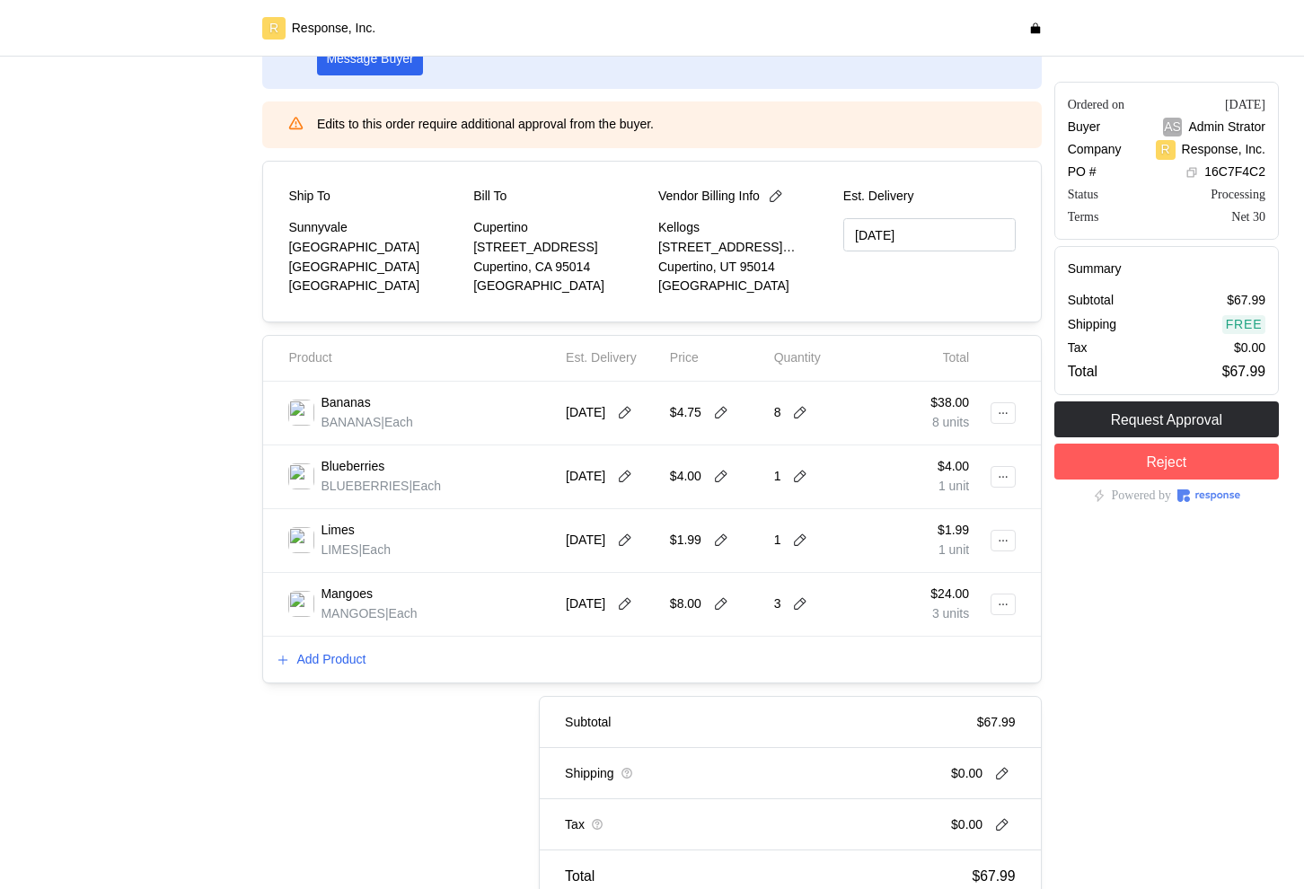
click at [222, 594] on div at bounding box center [137, 401] width 237 height 1013
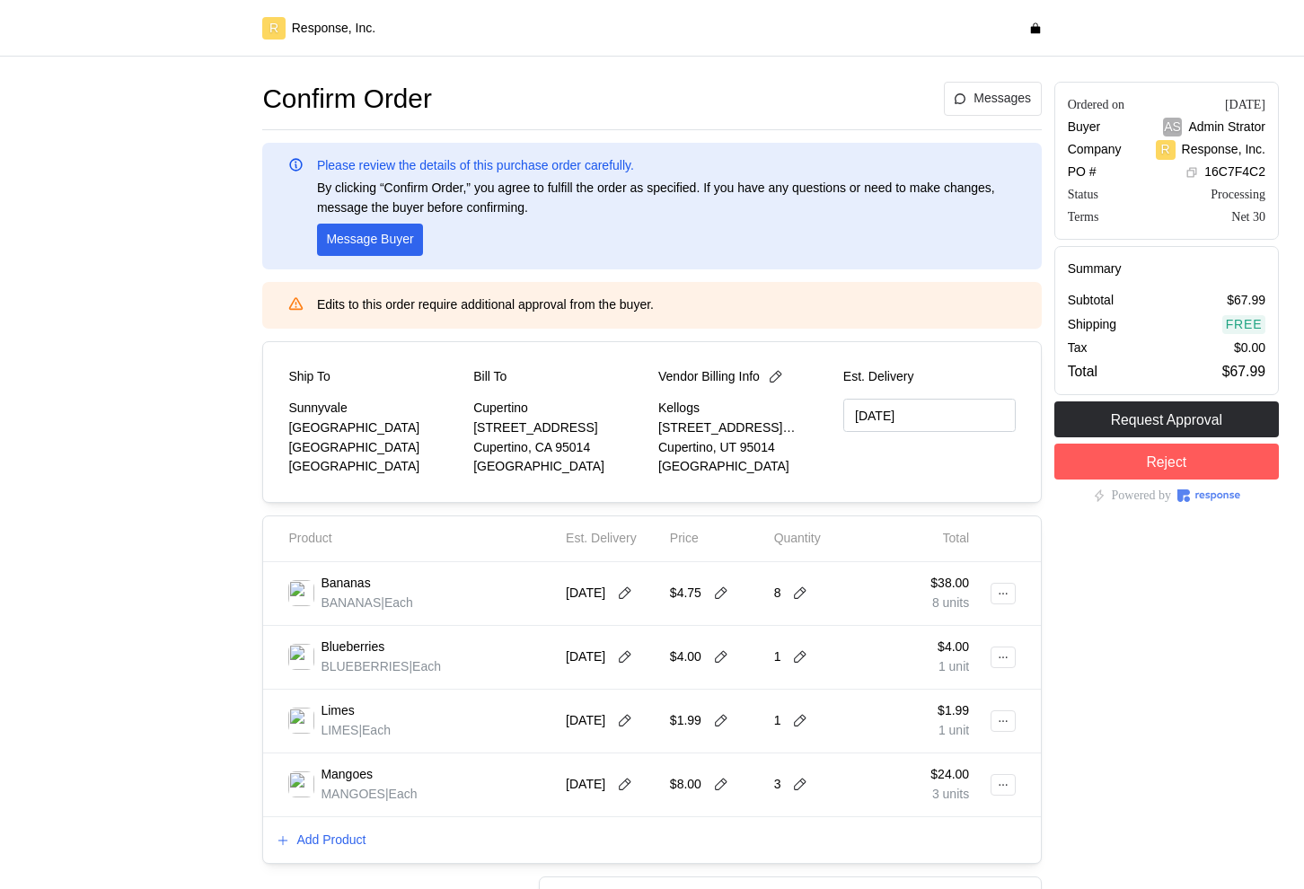
scroll to position [202, 0]
